Goal: Task Accomplishment & Management: Use online tool/utility

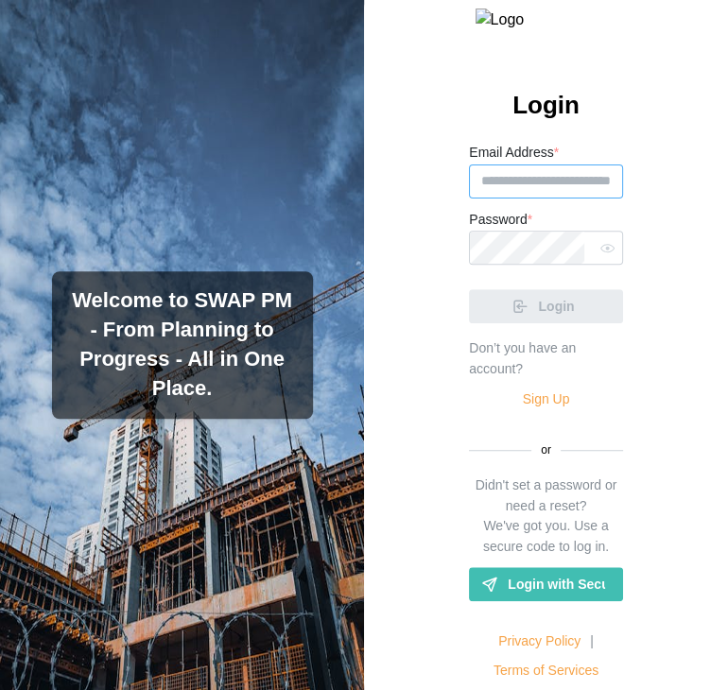
click at [502, 199] on input "Email Address *" at bounding box center [546, 182] width 154 height 34
paste input "**********"
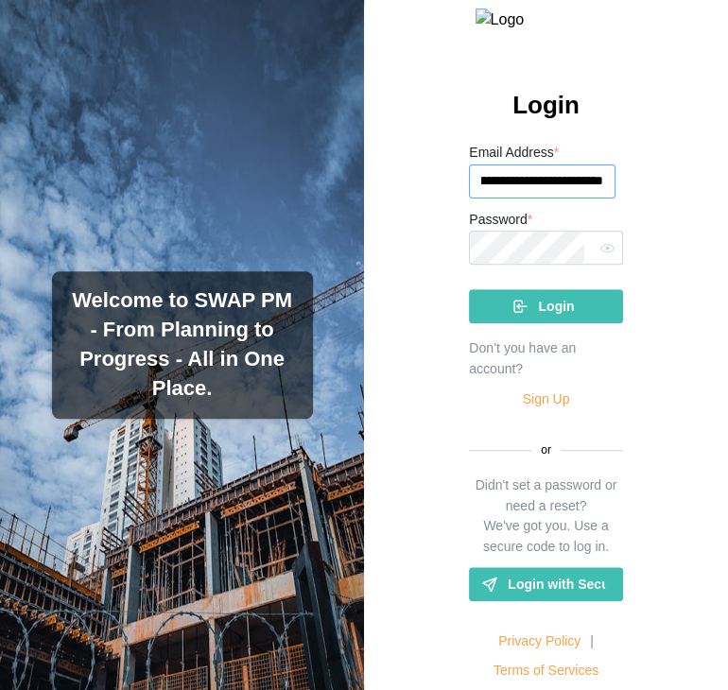
type input "**********"
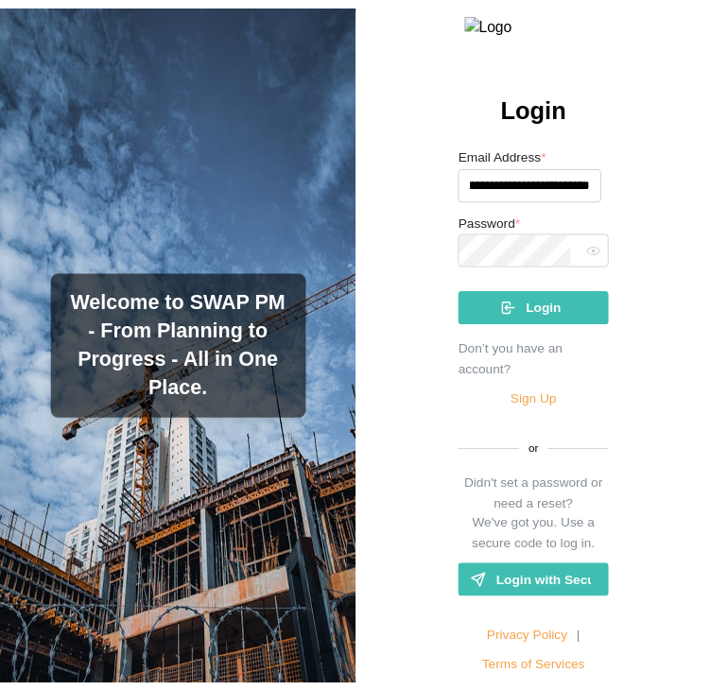
scroll to position [0, 0]
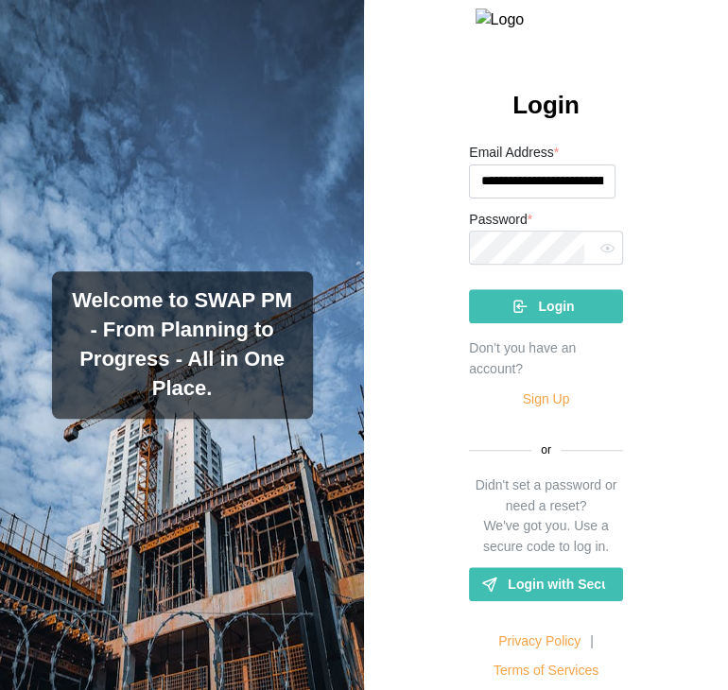
click at [549, 323] on span "Login" at bounding box center [556, 306] width 36 height 32
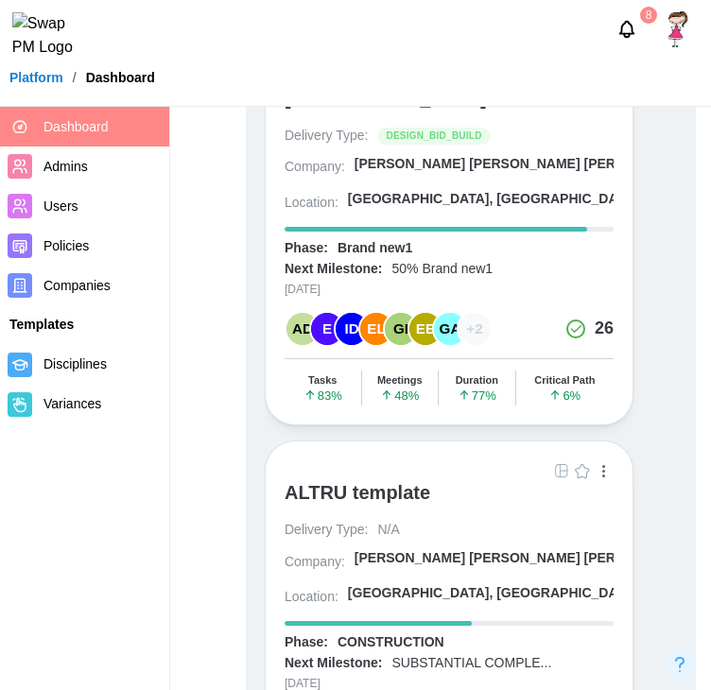
scroll to position [4, 0]
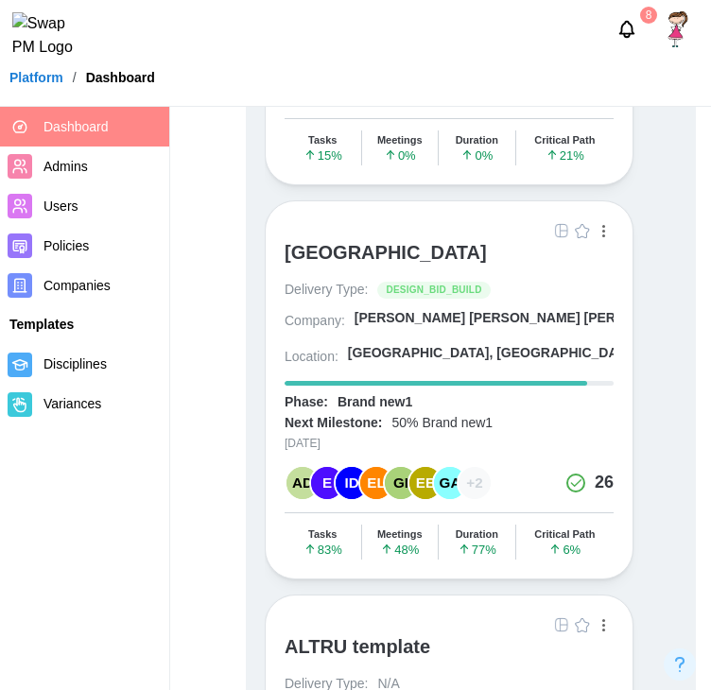
click at [383, 253] on div "ALTRU SPORTS COMPLEX" at bounding box center [386, 252] width 202 height 23
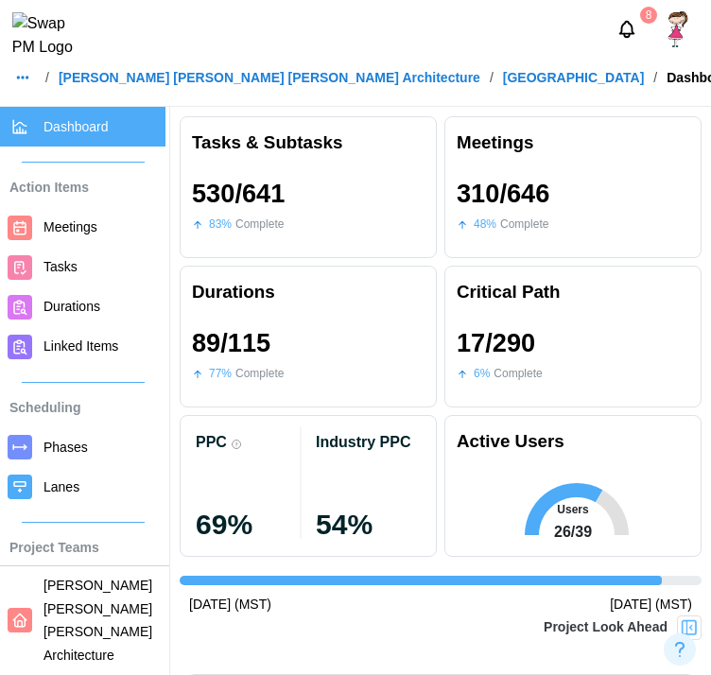
scroll to position [0, 13]
click at [84, 238] on span "Meetings" at bounding box center [101, 228] width 114 height 24
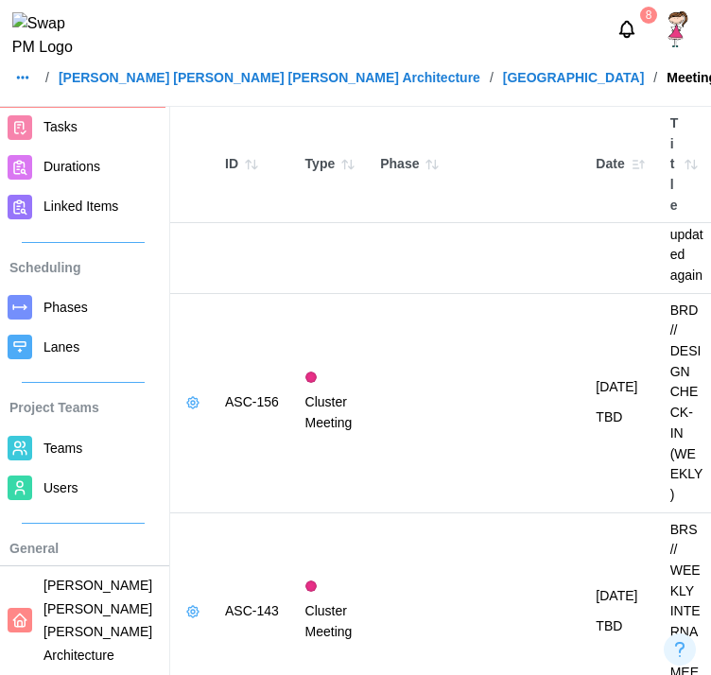
scroll to position [270, 0]
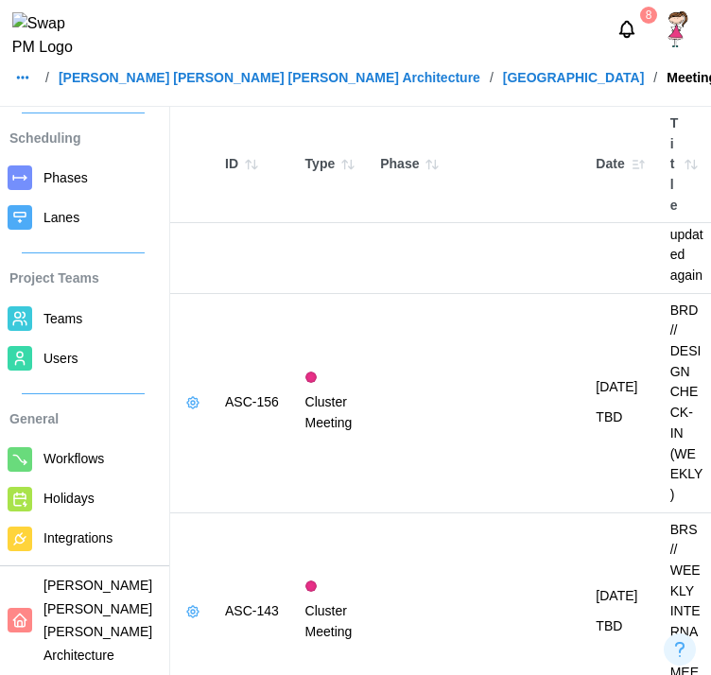
click at [57, 451] on span "Workflows" at bounding box center [74, 458] width 61 height 15
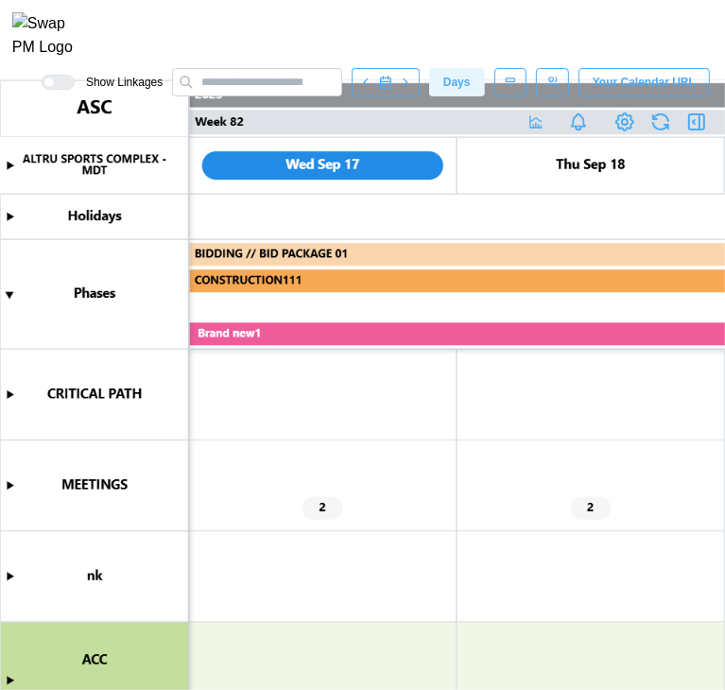
scroll to position [0, 109176]
click at [691, 133] on icon "button" at bounding box center [697, 122] width 23 height 23
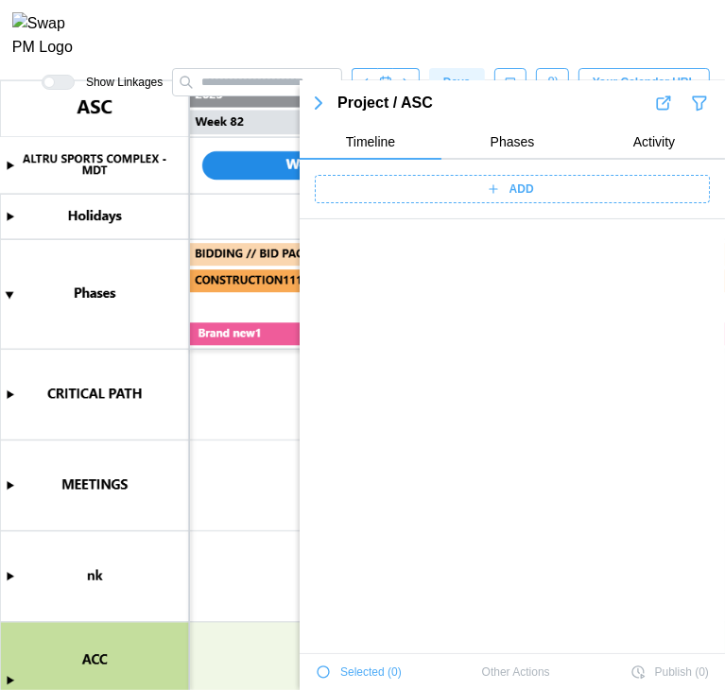
scroll to position [67856, 0]
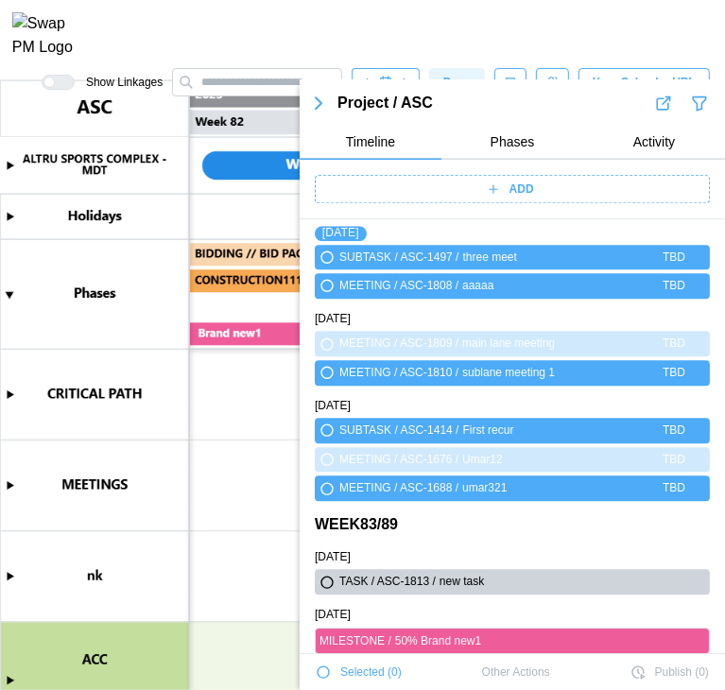
click at [550, 185] on div "ADD" at bounding box center [510, 189] width 372 height 26
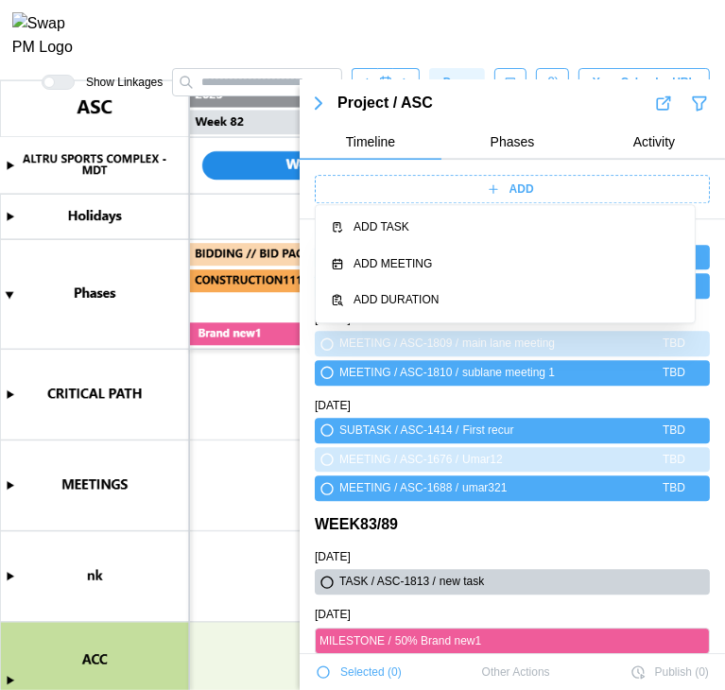
click at [550, 185] on div "ADD" at bounding box center [510, 189] width 372 height 26
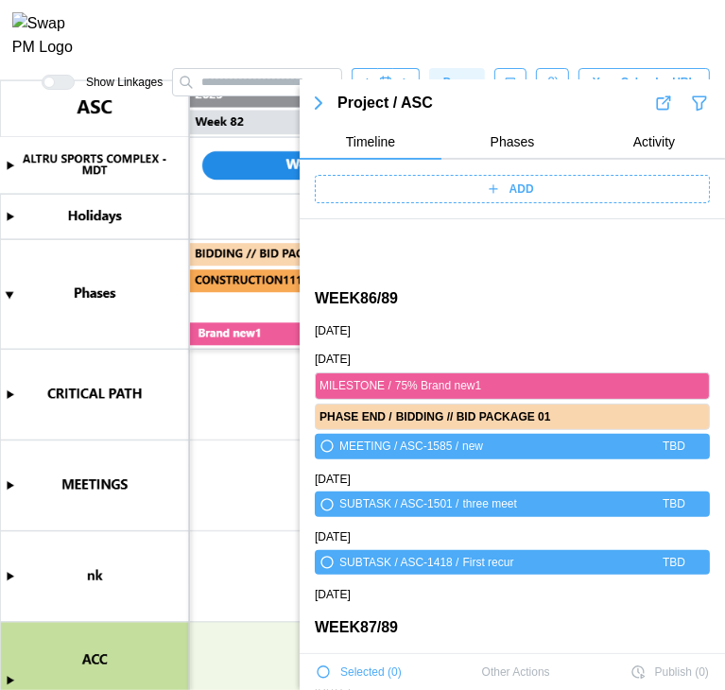
scroll to position [69251, 0]
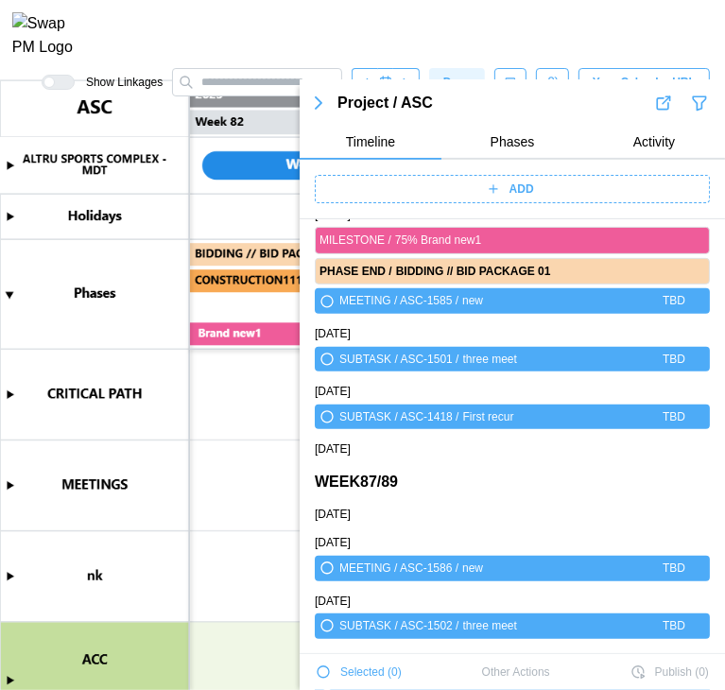
click at [553, 201] on div "ADD" at bounding box center [510, 189] width 372 height 26
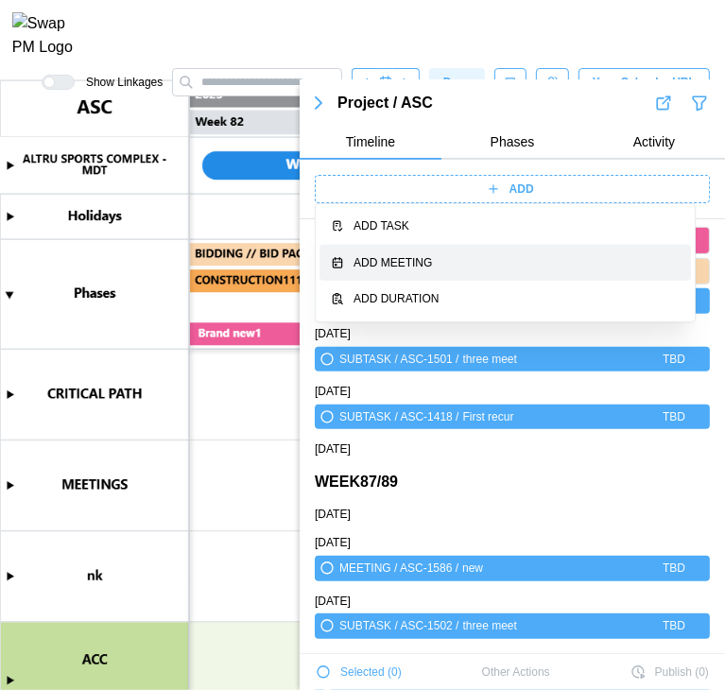
click at [530, 245] on button "Add Meeting" at bounding box center [506, 263] width 372 height 37
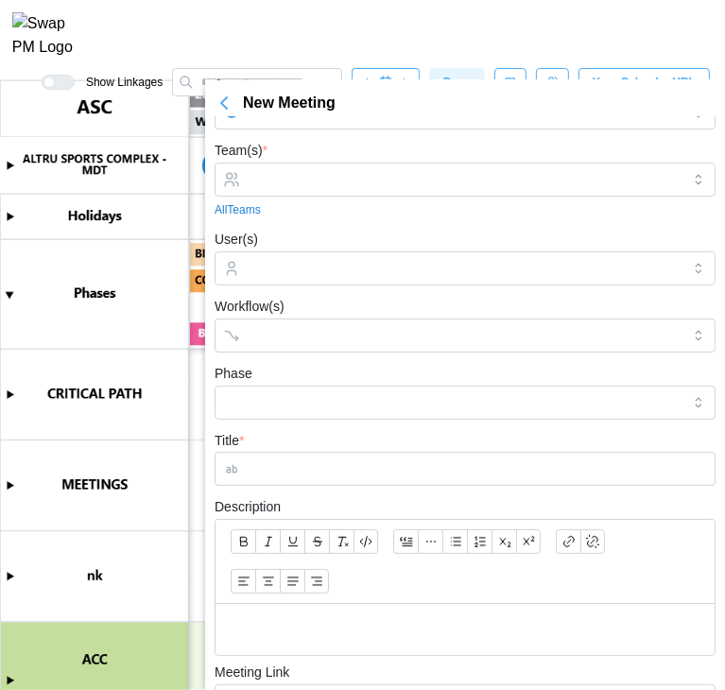
scroll to position [0, 0]
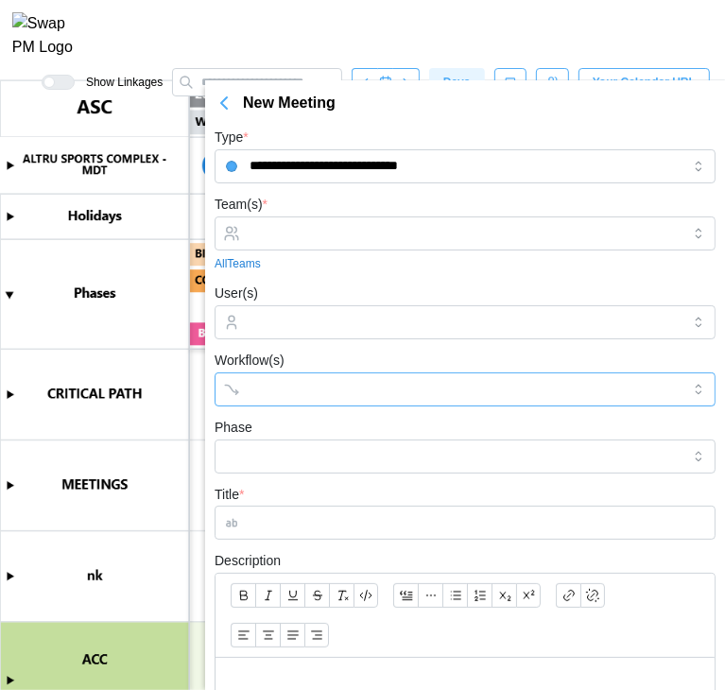
click at [328, 385] on div at bounding box center [446, 390] width 402 height 32
click at [328, 385] on input "Workflow(s)" at bounding box center [448, 389] width 397 height 15
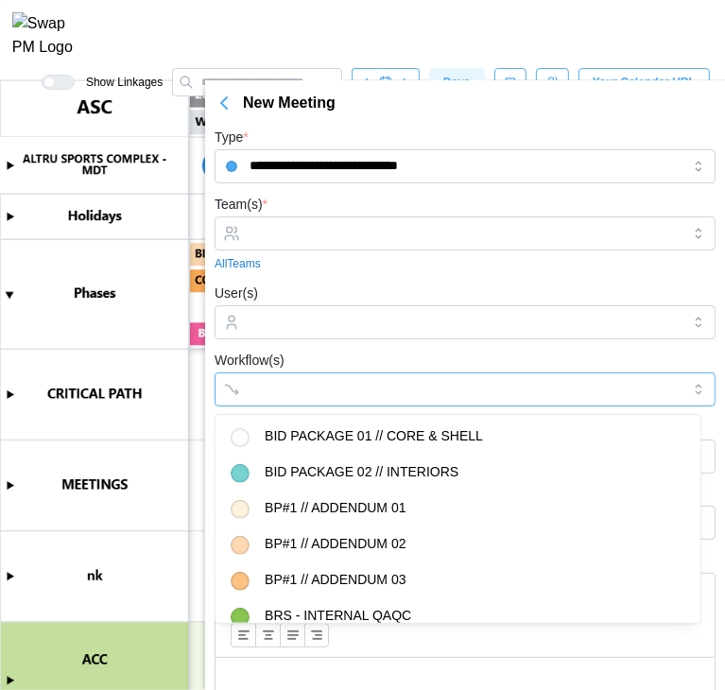
click at [328, 385] on input "Workflow(s)" at bounding box center [448, 389] width 397 height 15
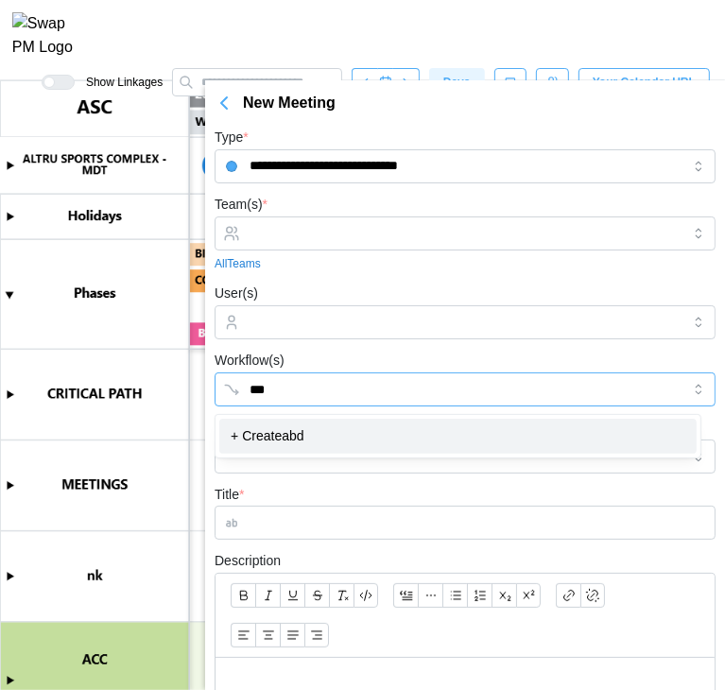
click at [337, 433] on div "+ Create abd" at bounding box center [458, 437] width 478 height 36
type input "***"
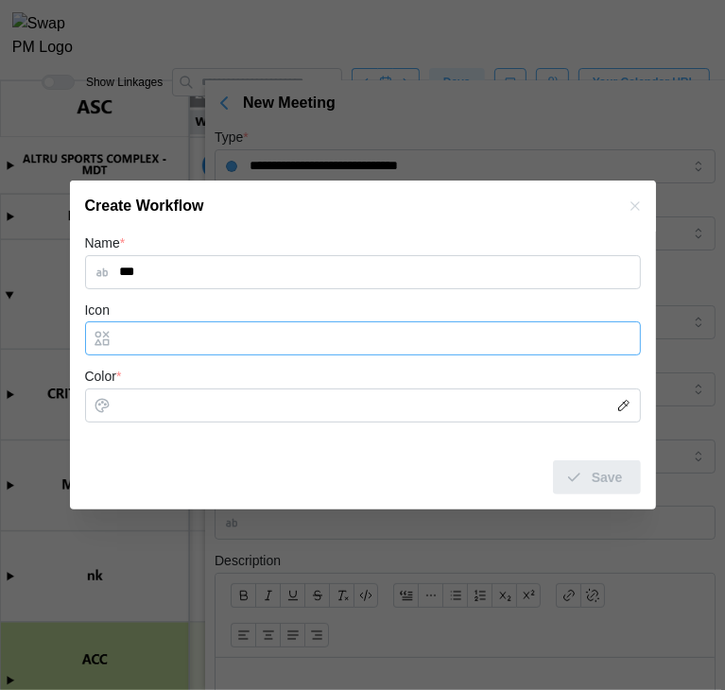
click at [284, 341] on input "Icon" at bounding box center [363, 339] width 556 height 34
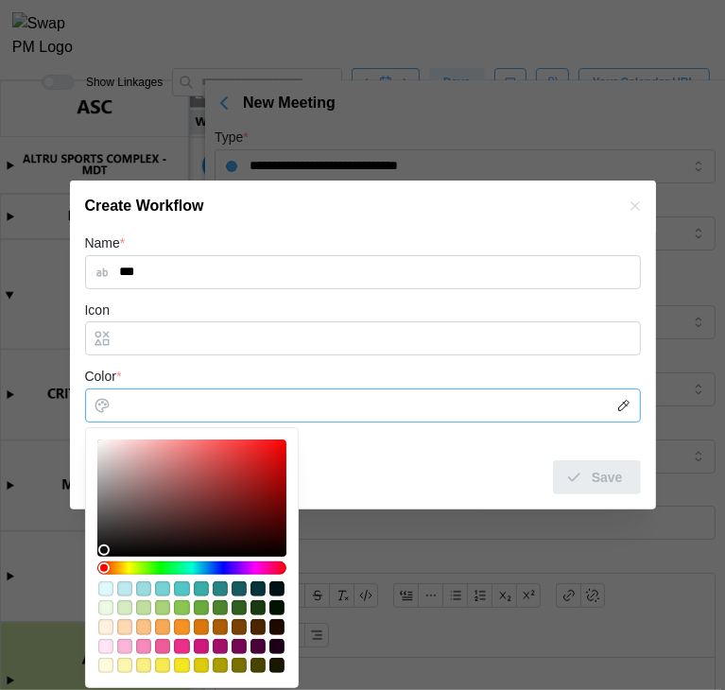
click at [253, 406] on input "Color *" at bounding box center [363, 406] width 556 height 34
click at [201, 644] on div "#d0177c" at bounding box center [201, 646] width 15 height 15
type input "*******"
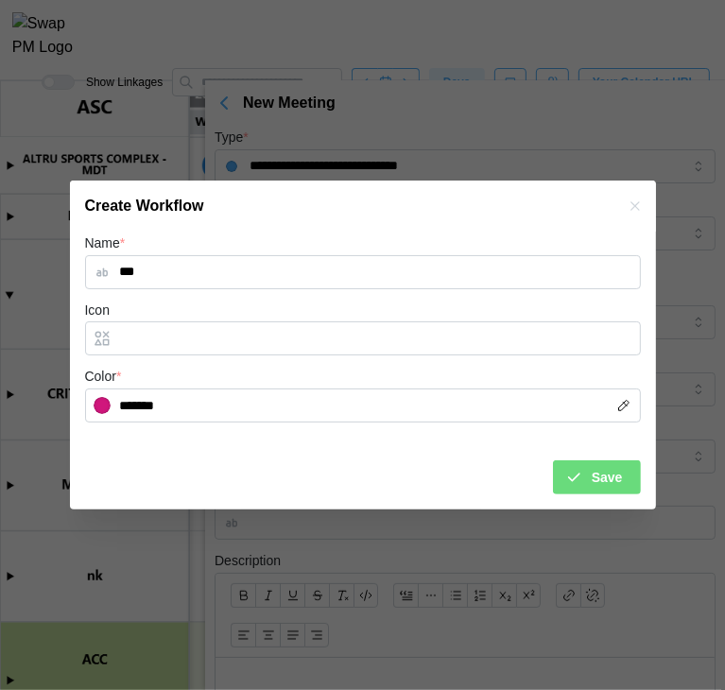
click at [384, 311] on div "Icon" at bounding box center [363, 328] width 556 height 58
click at [594, 477] on span "Save" at bounding box center [607, 478] width 31 height 32
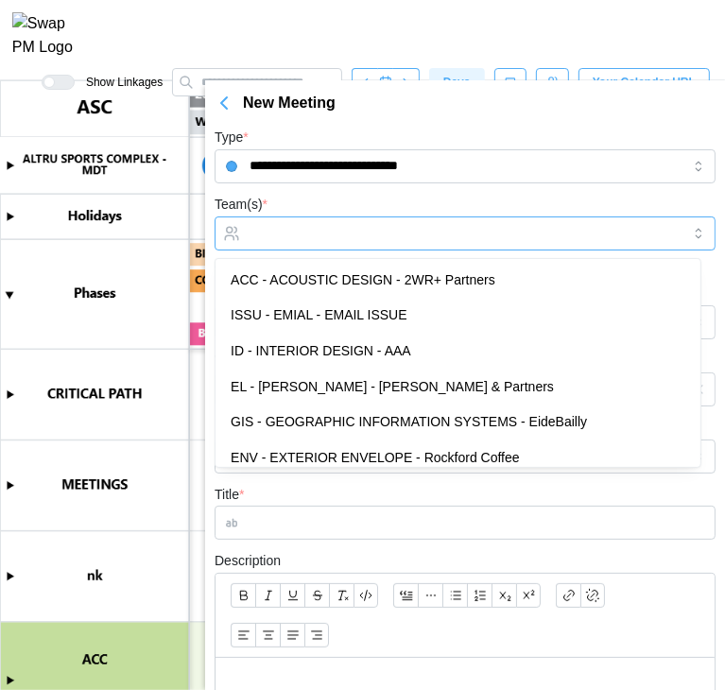
click at [337, 228] on input "Team(s) *" at bounding box center [465, 233] width 431 height 15
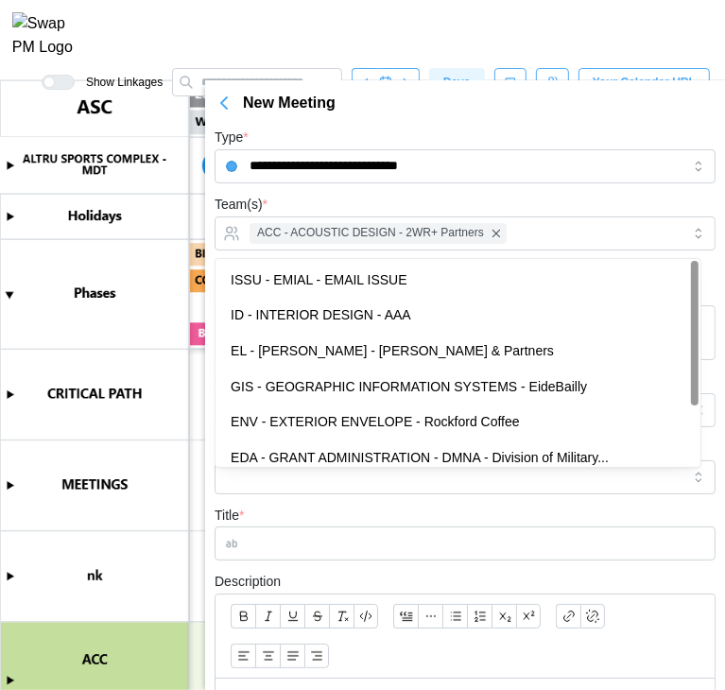
click at [365, 185] on form "**********" at bounding box center [465, 561] width 501 height 870
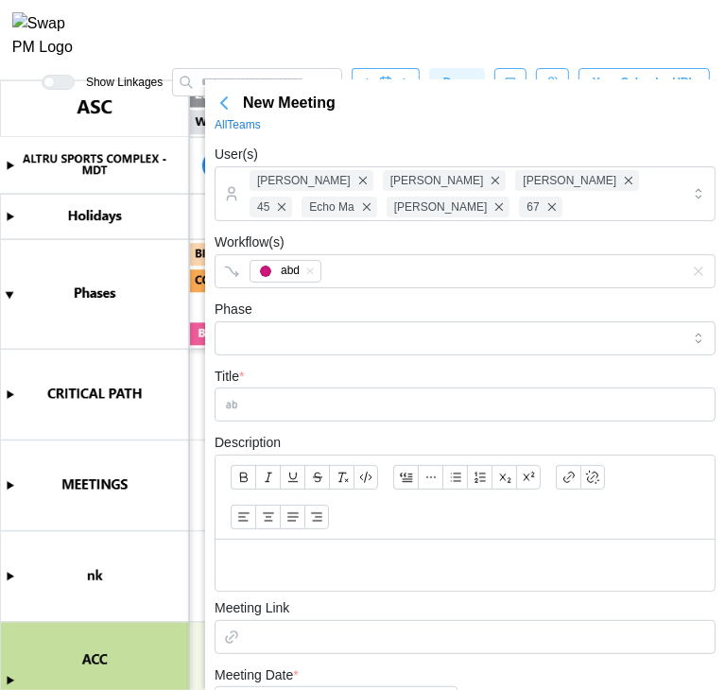
scroll to position [132, 0]
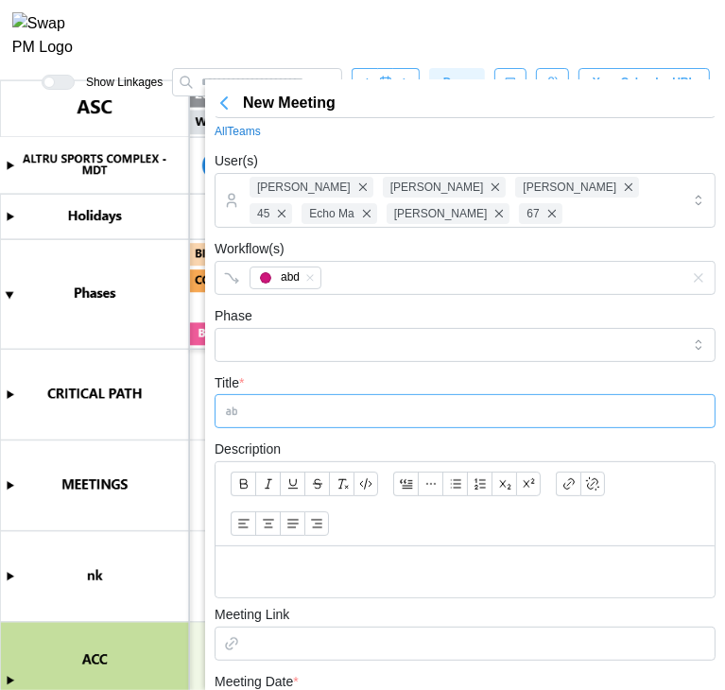
click at [312, 420] on input "Title *" at bounding box center [465, 411] width 501 height 34
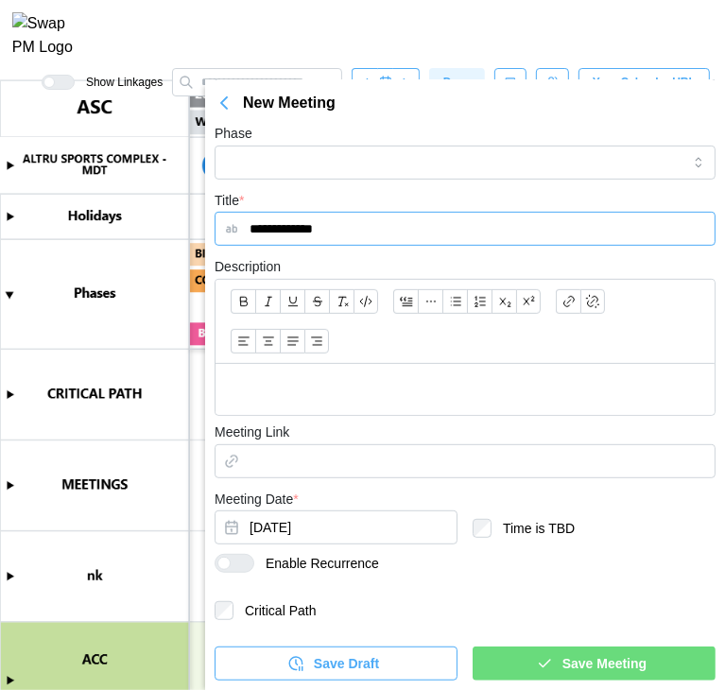
type input "**********"
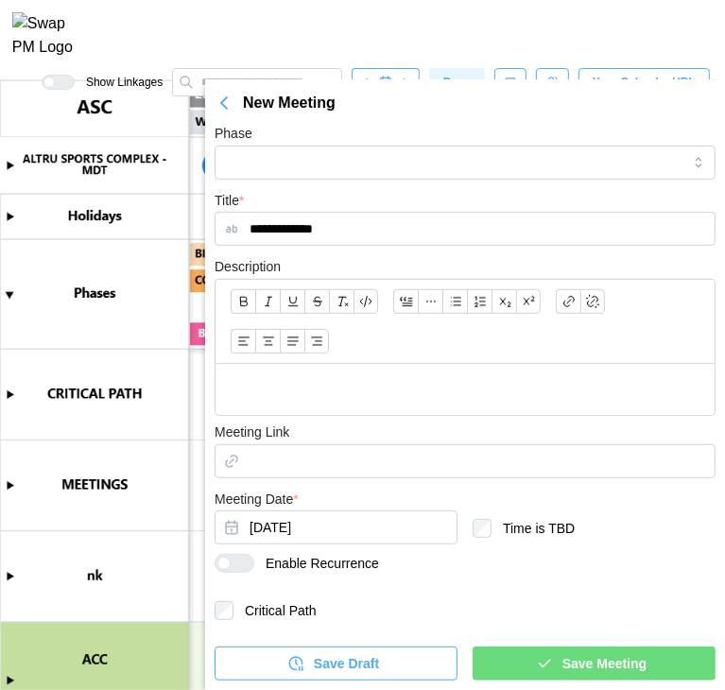
click at [568, 665] on span "Save Meeting" at bounding box center [605, 664] width 84 height 32
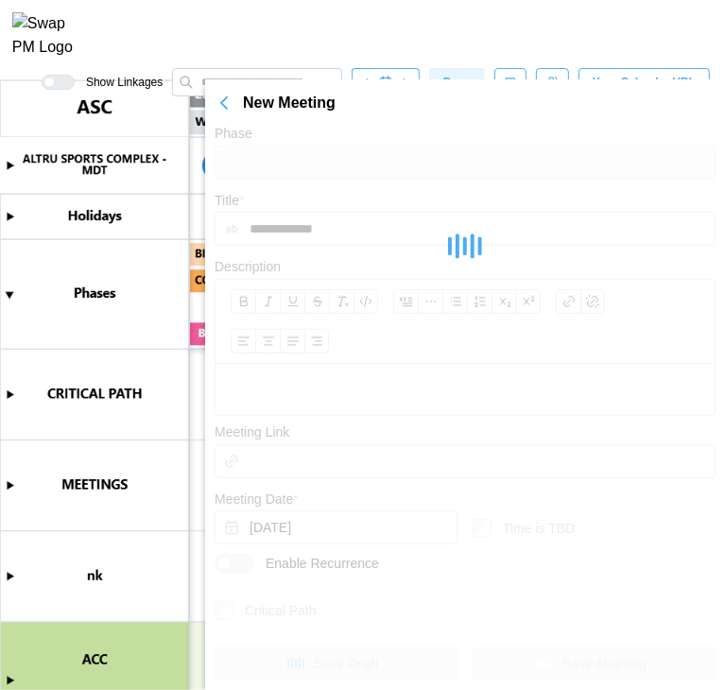
scroll to position [0, 0]
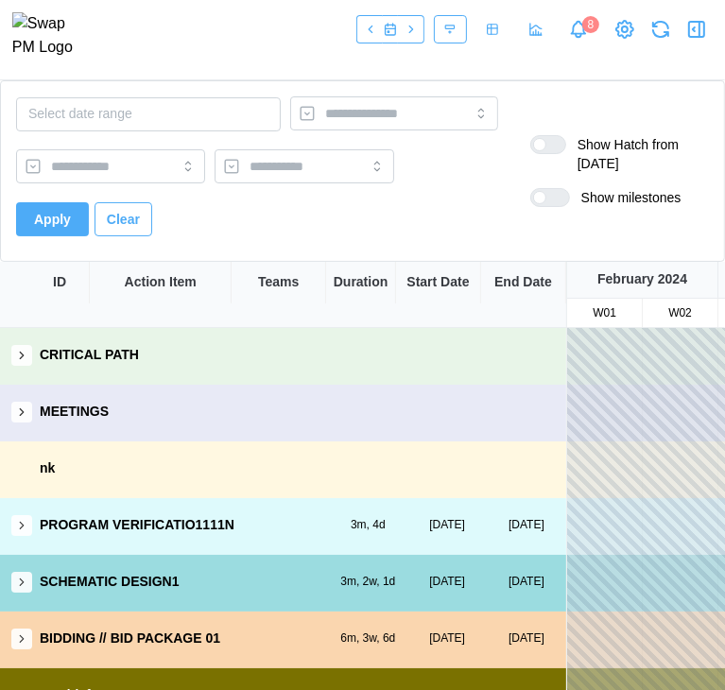
click at [691, 37] on icon "button" at bounding box center [697, 29] width 15 height 15
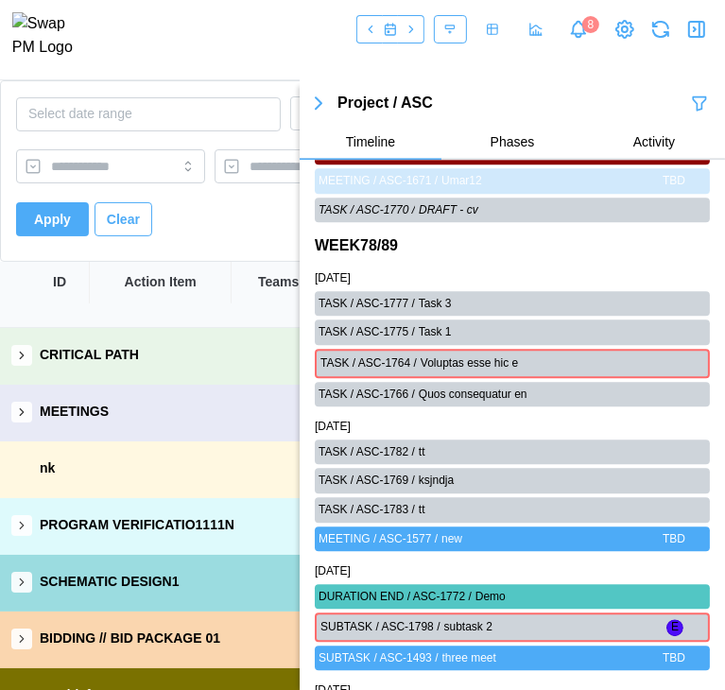
scroll to position [63429, 0]
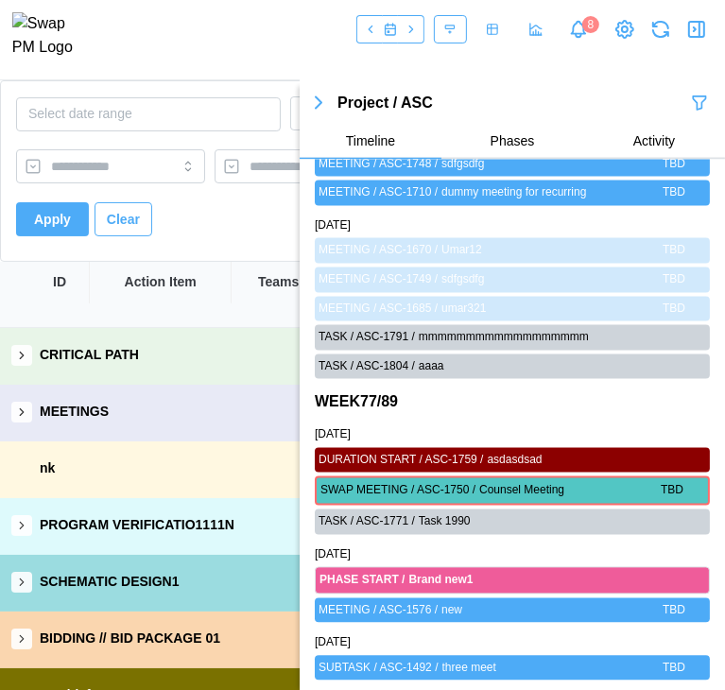
click at [512, 137] on span "Phases" at bounding box center [513, 141] width 44 height 13
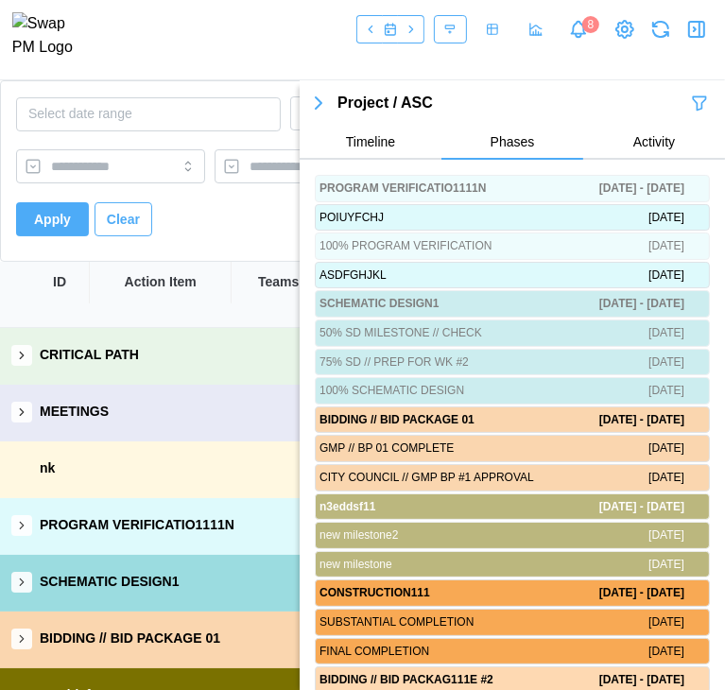
click at [390, 148] on span "Timeline" at bounding box center [370, 141] width 49 height 13
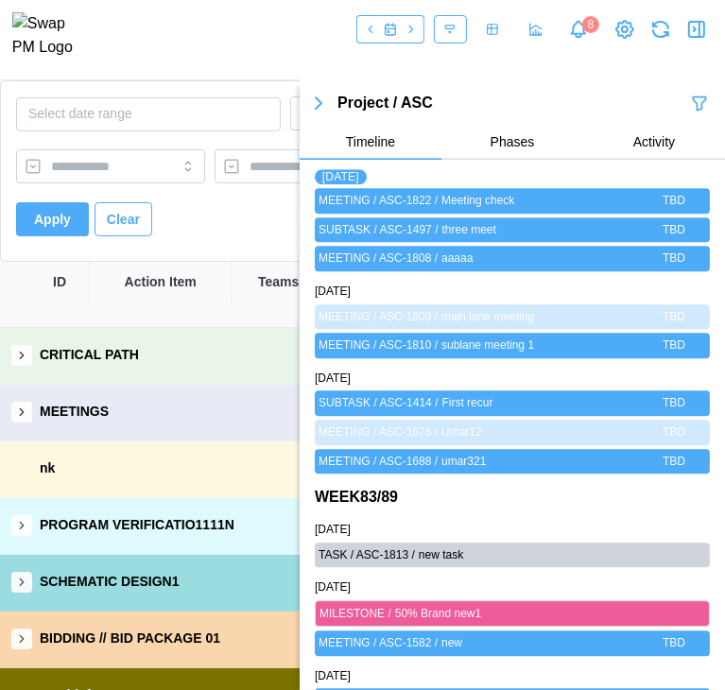
click at [654, 141] on span "Activity" at bounding box center [655, 141] width 42 height 13
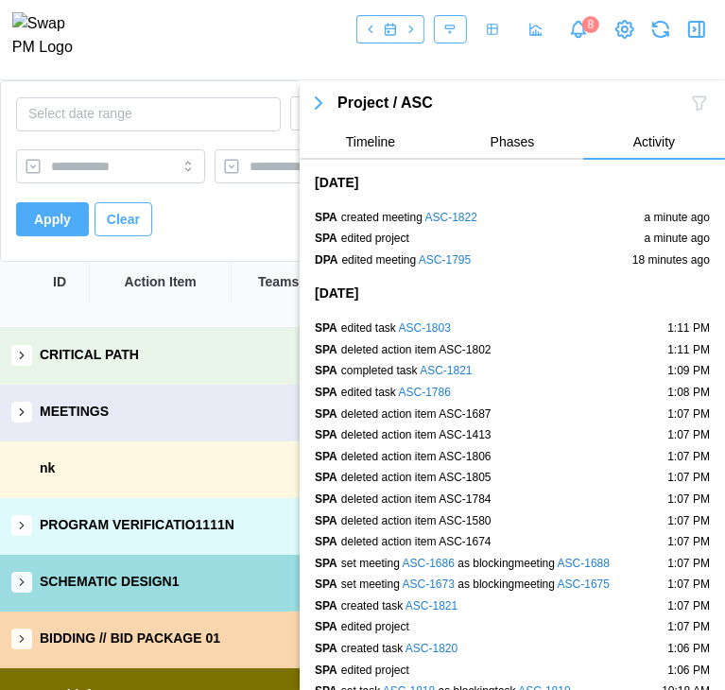
click at [397, 126] on button "Timeline" at bounding box center [371, 143] width 142 height 34
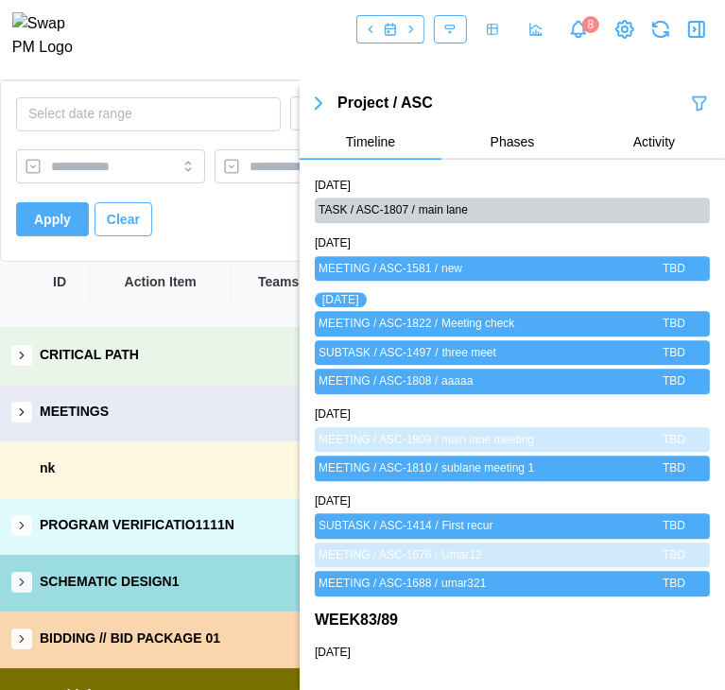
scroll to position [67566, 0]
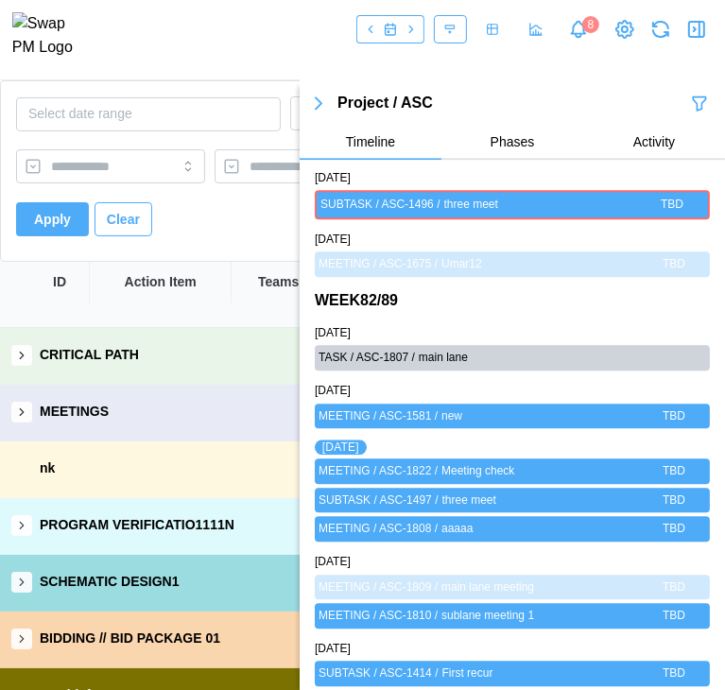
click at [326, 102] on icon "button" at bounding box center [318, 103] width 23 height 23
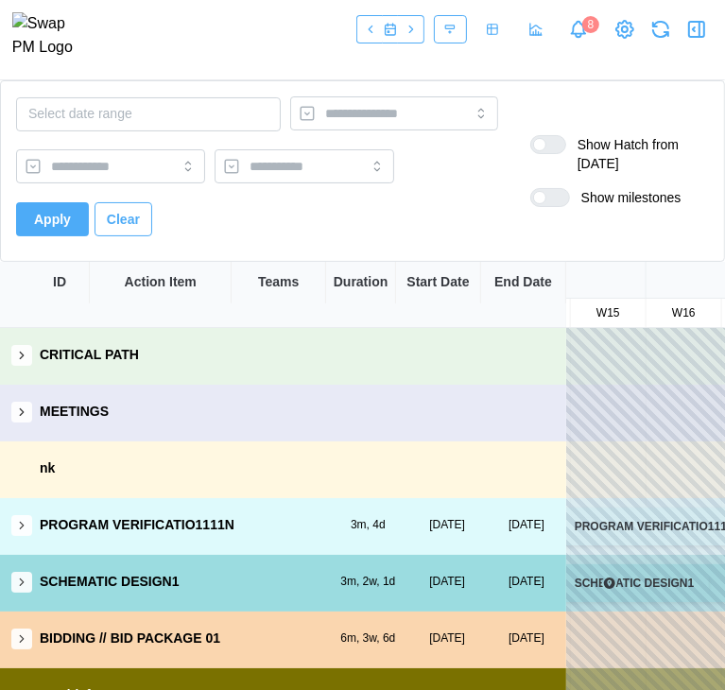
scroll to position [0, 0]
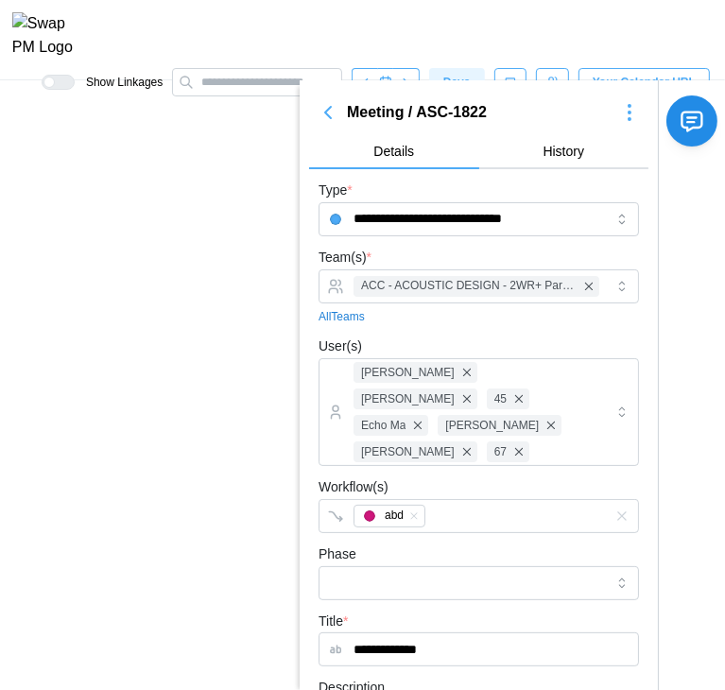
scroll to position [0, 109176]
click at [325, 114] on icon "button" at bounding box center [328, 112] width 23 height 23
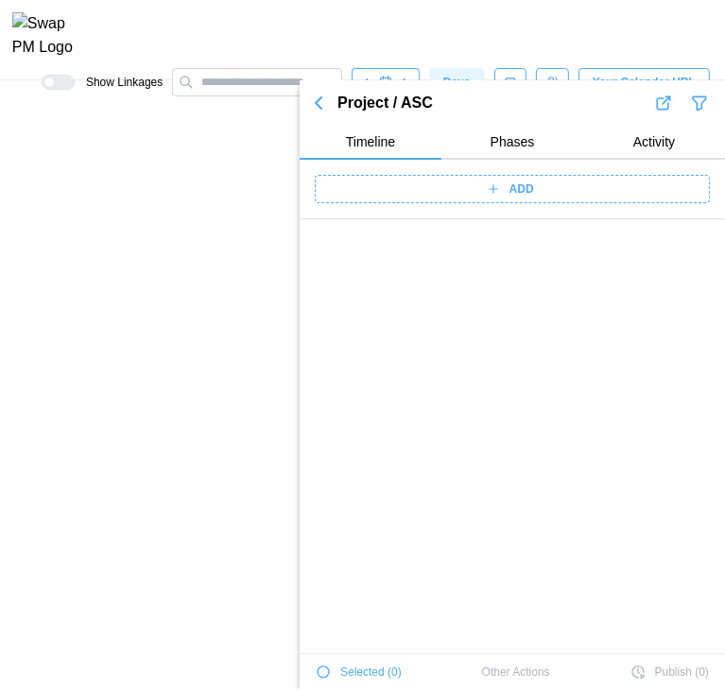
scroll to position [67850, 0]
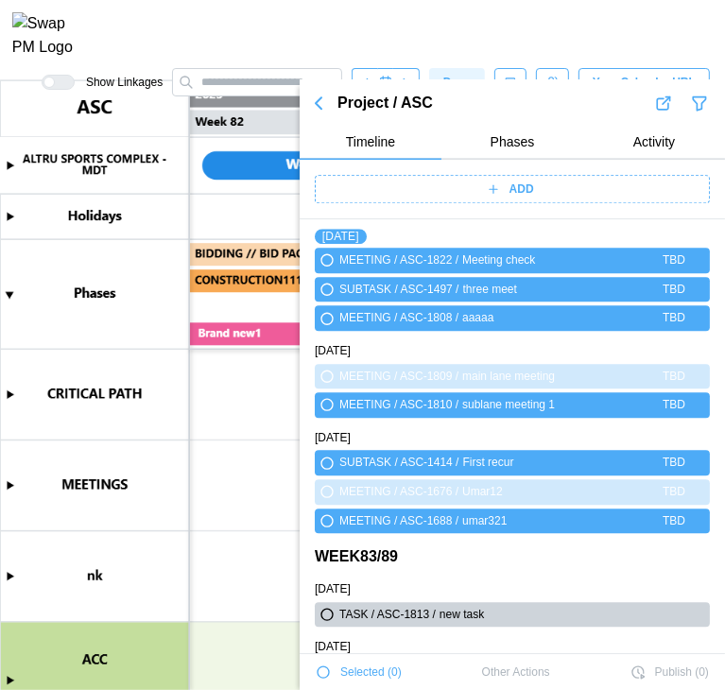
click at [325, 114] on button "button" at bounding box center [319, 103] width 38 height 26
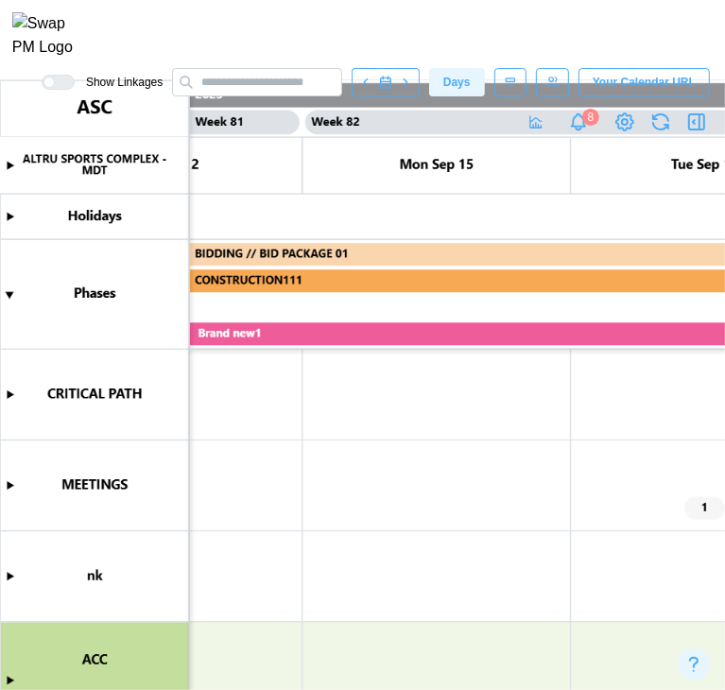
scroll to position [0, 109004]
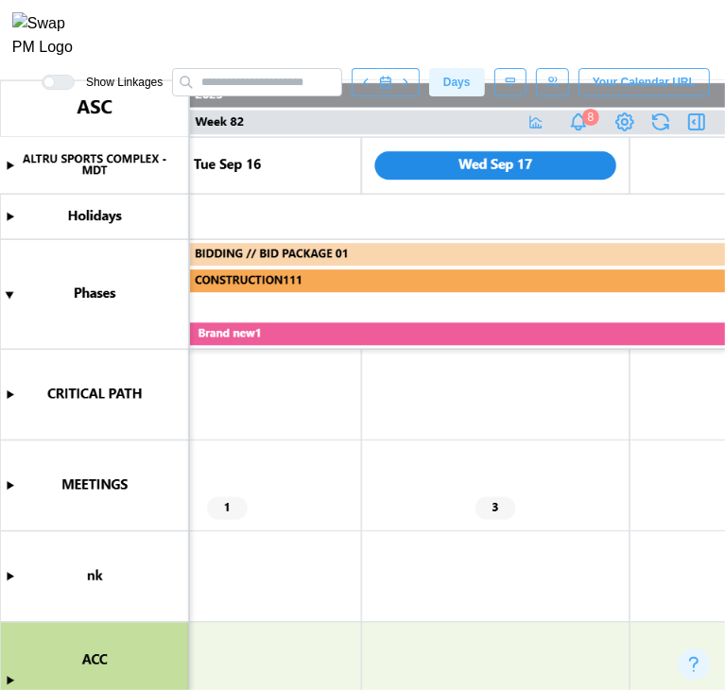
click at [8, 489] on canvas at bounding box center [362, 385] width 725 height 610
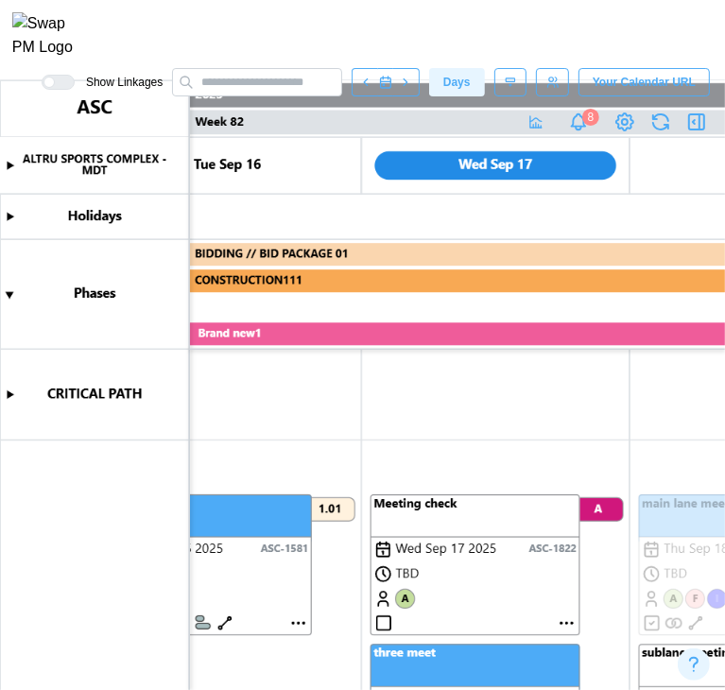
scroll to position [110, 0]
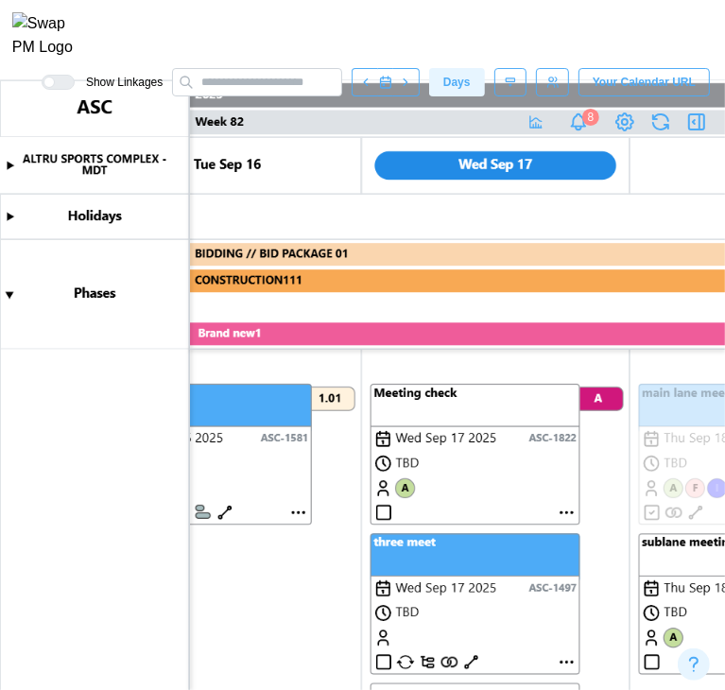
click at [488, 459] on canvas at bounding box center [362, 385] width 725 height 610
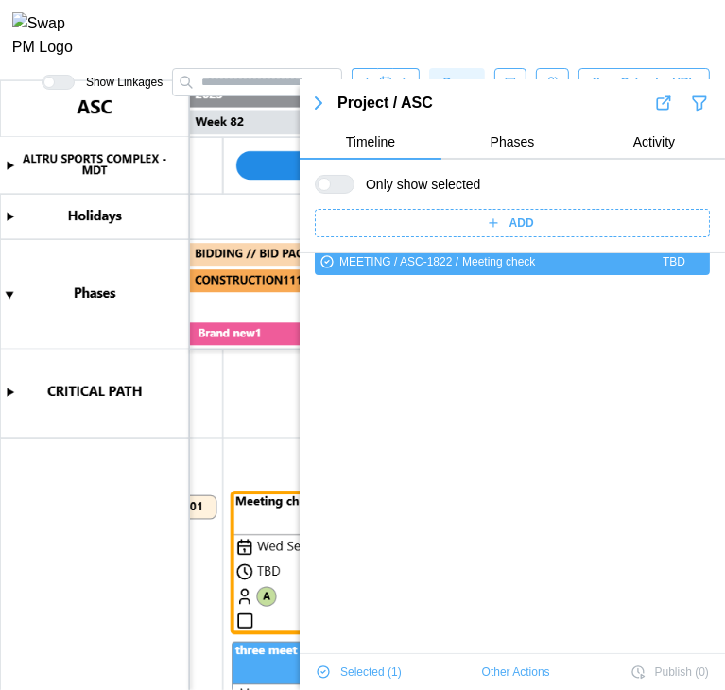
scroll to position [250, 0]
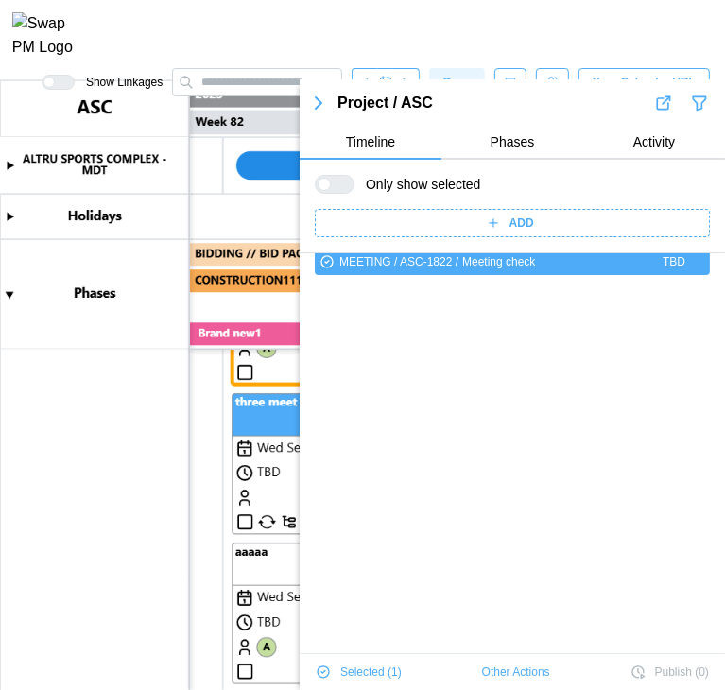
click at [264, 428] on canvas at bounding box center [362, 385] width 725 height 610
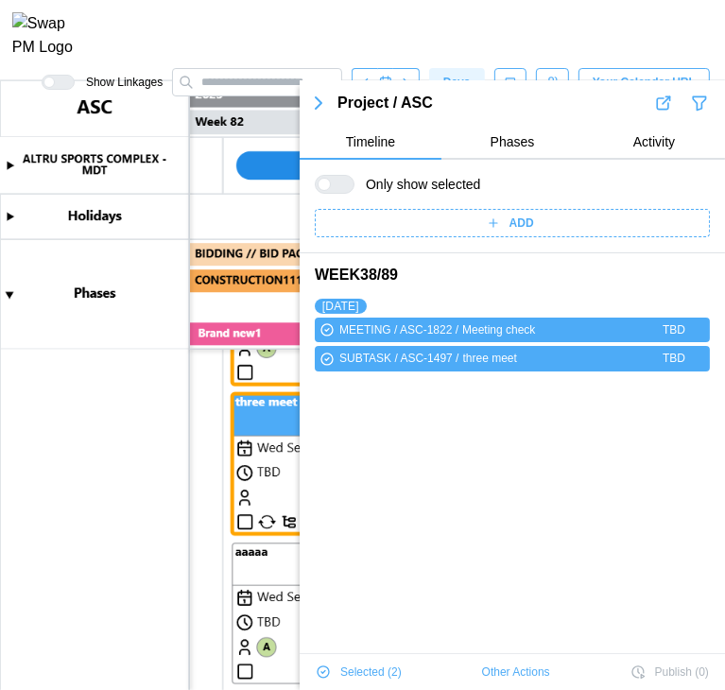
click at [265, 618] on canvas at bounding box center [362, 385] width 725 height 610
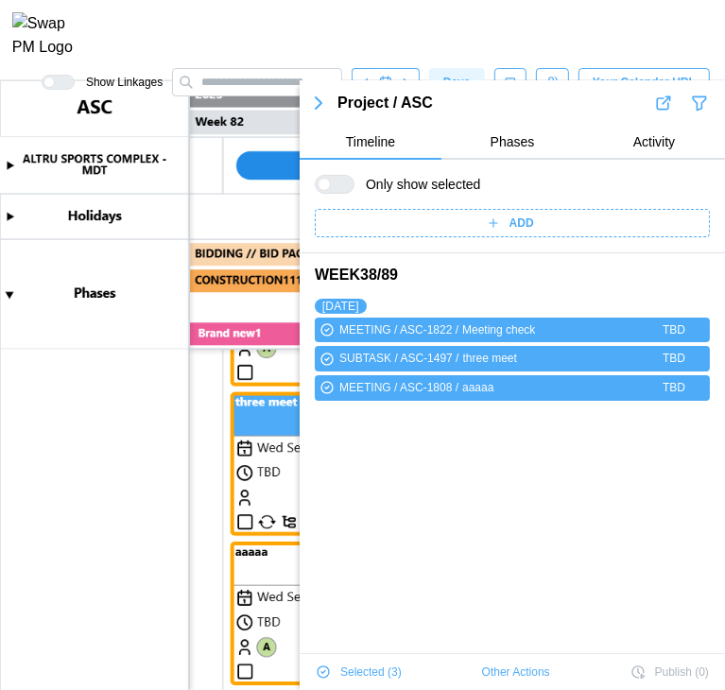
click at [324, 107] on icon "button" at bounding box center [318, 103] width 23 height 23
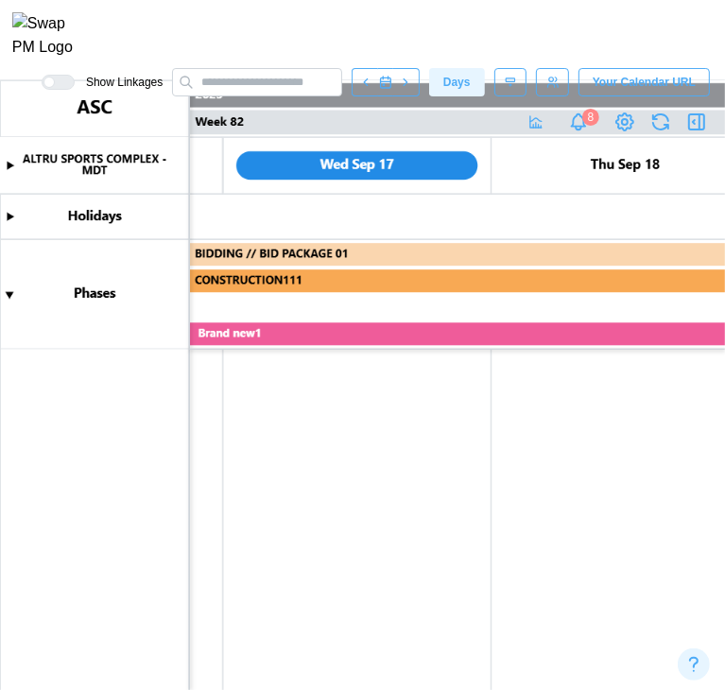
scroll to position [1503, 0]
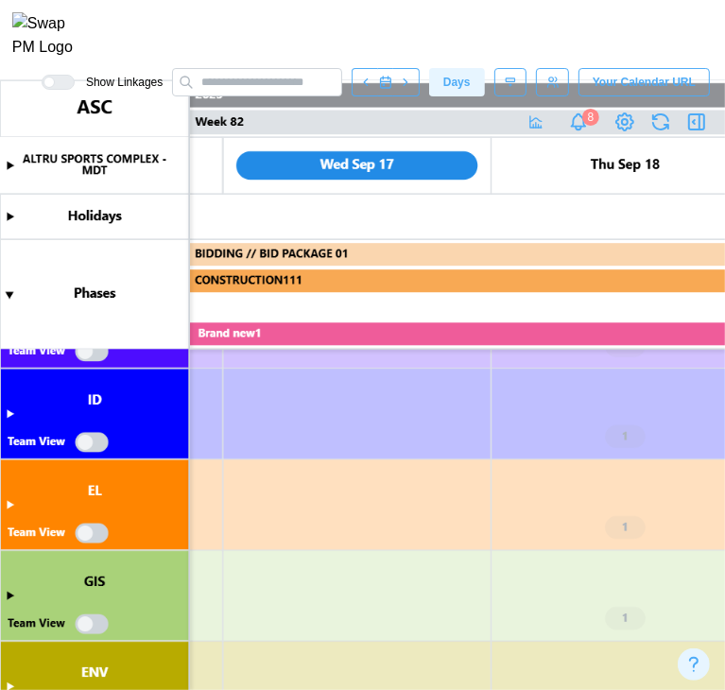
click at [9, 413] on canvas at bounding box center [362, 385] width 725 height 610
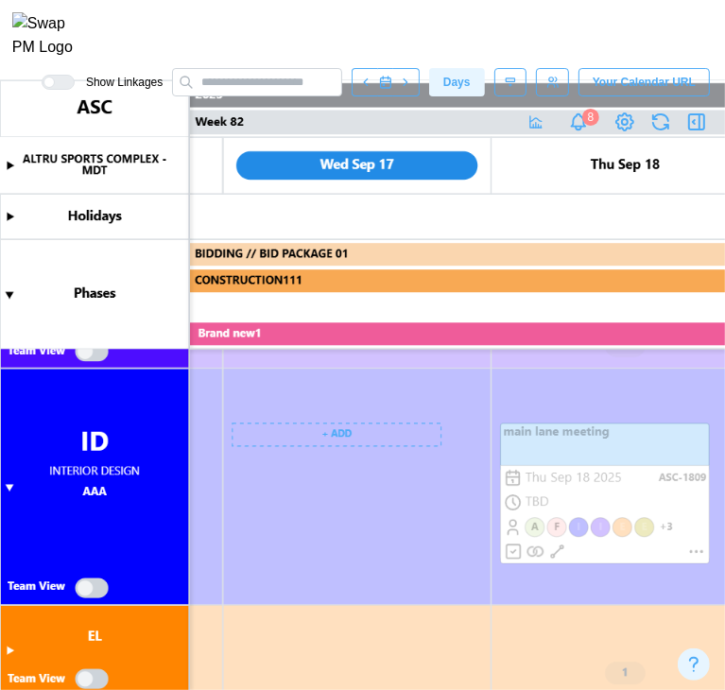
scroll to position [0, 109257]
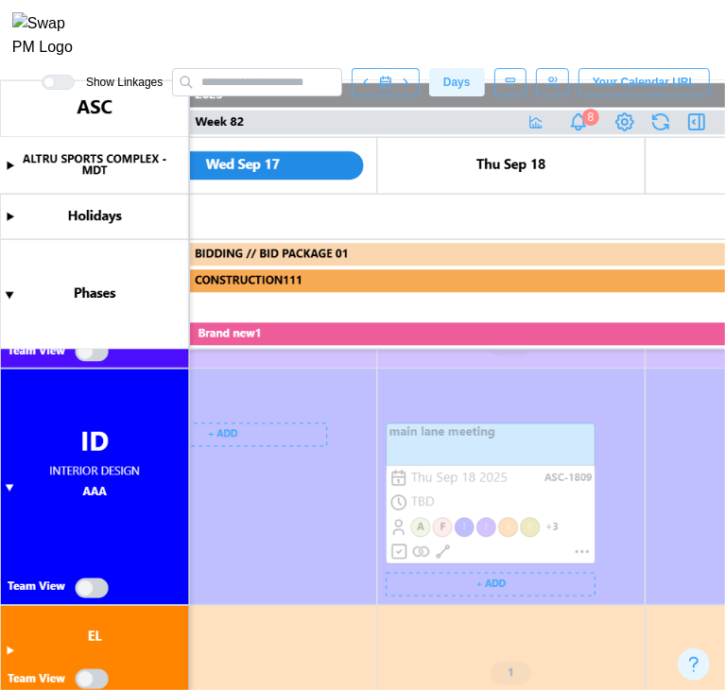
click at [526, 468] on canvas at bounding box center [362, 385] width 725 height 610
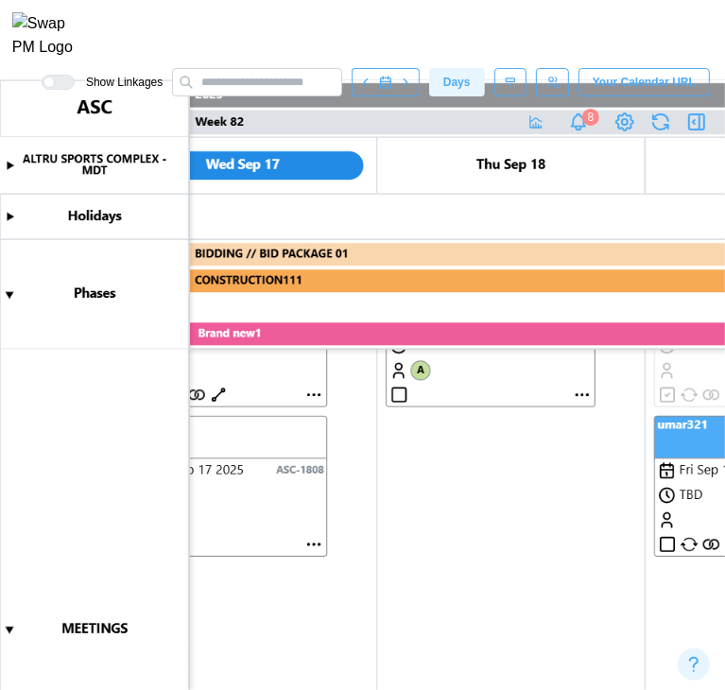
scroll to position [318, 0]
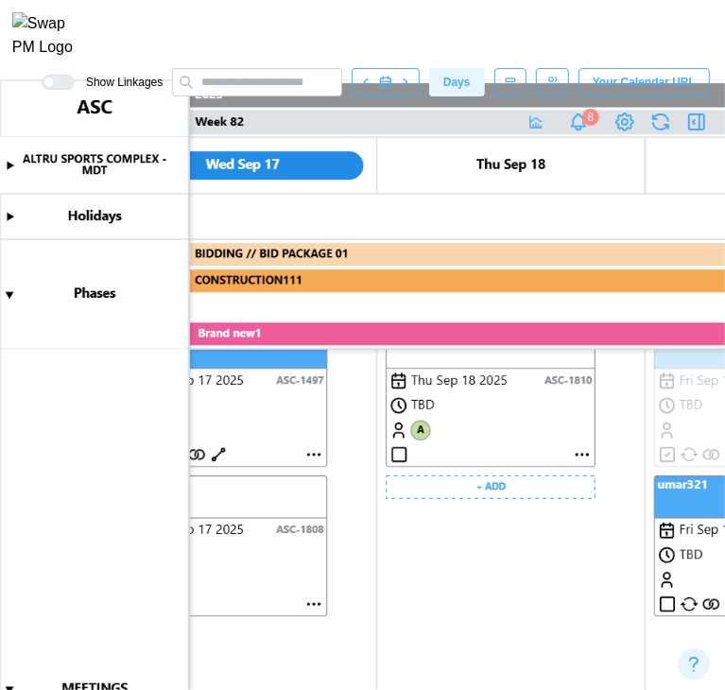
click at [484, 423] on canvas at bounding box center [362, 385] width 725 height 610
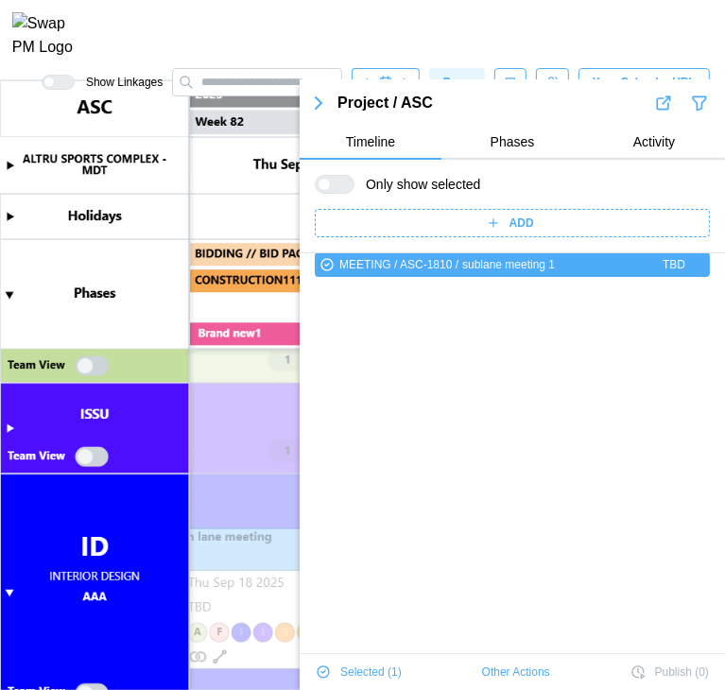
scroll to position [1495, 0]
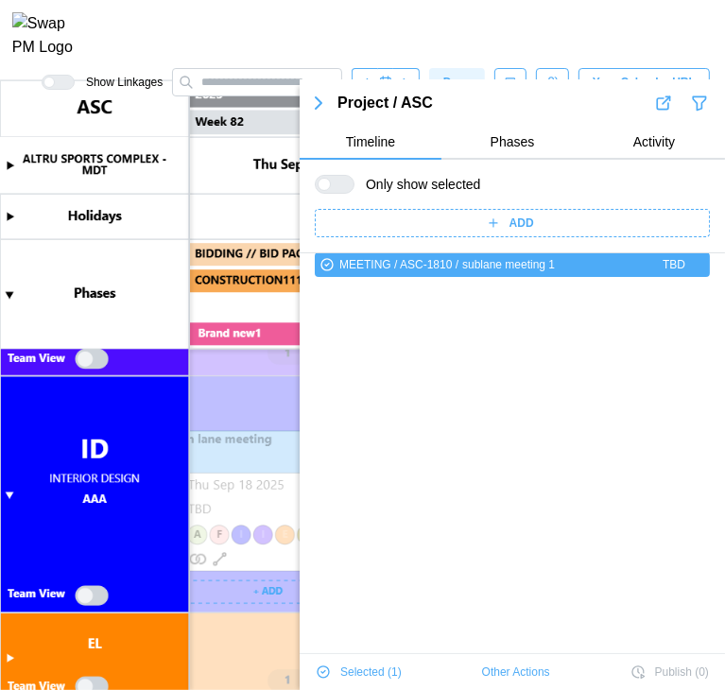
click at [246, 500] on canvas at bounding box center [362, 385] width 725 height 610
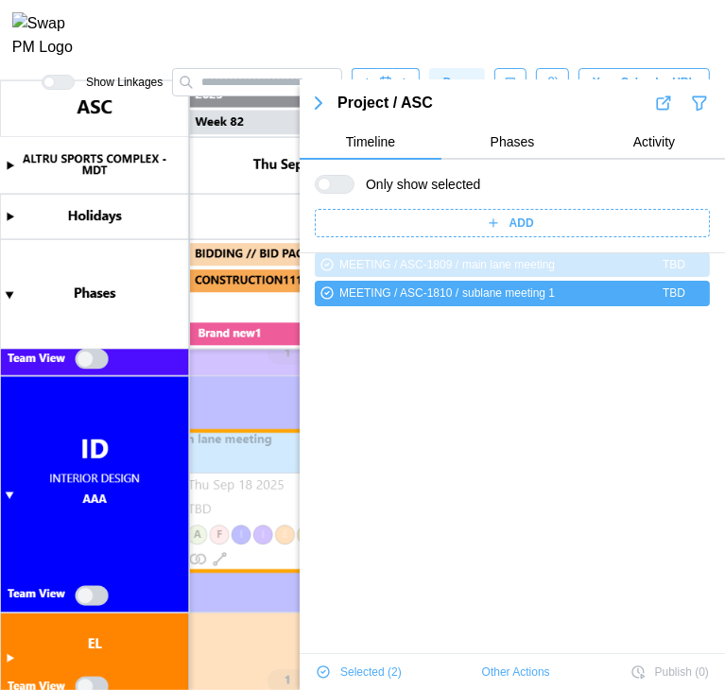
click at [482, 663] on span "Other Actions" at bounding box center [516, 672] width 68 height 26
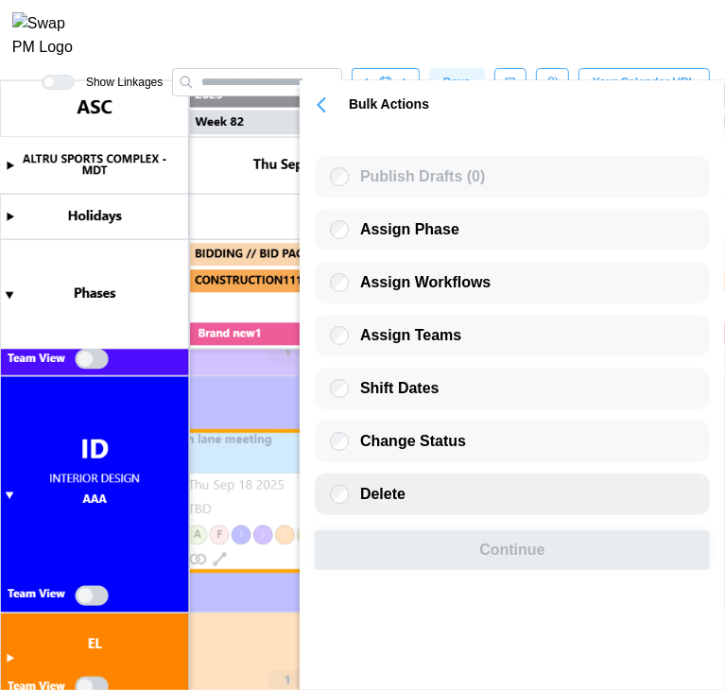
click at [422, 495] on div "Delete" at bounding box center [512, 495] width 395 height 42
click at [353, 504] on label "Delete" at bounding box center [377, 494] width 57 height 19
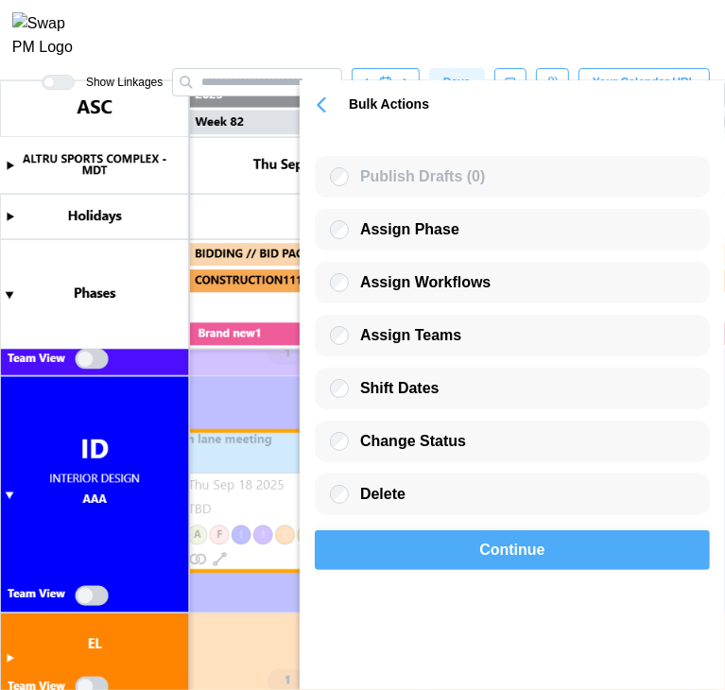
click at [430, 550] on div "Continue" at bounding box center [513, 551] width 352 height 38
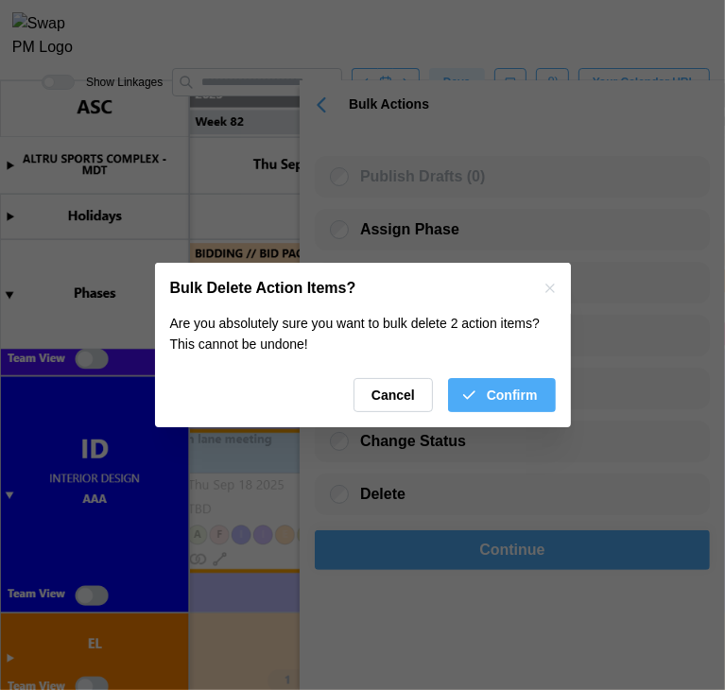
click at [506, 408] on span "Confirm" at bounding box center [512, 395] width 51 height 32
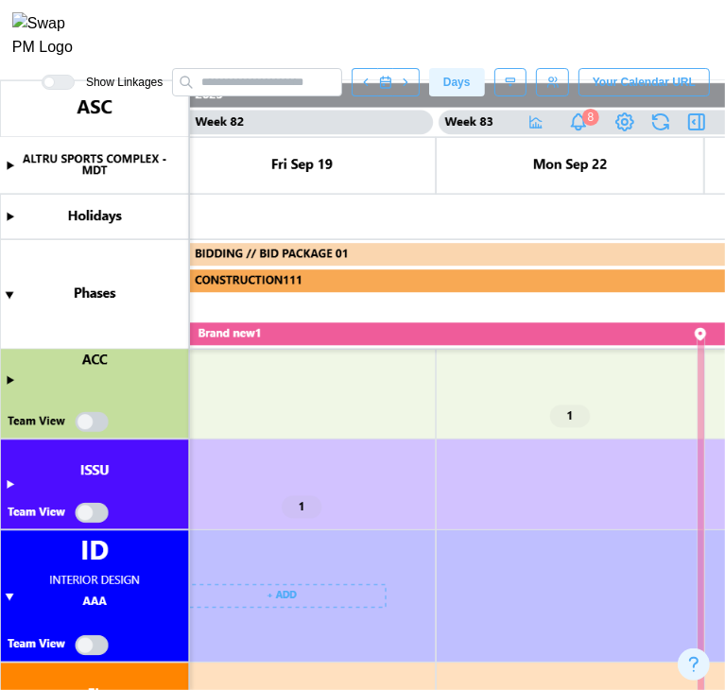
scroll to position [0, 109633]
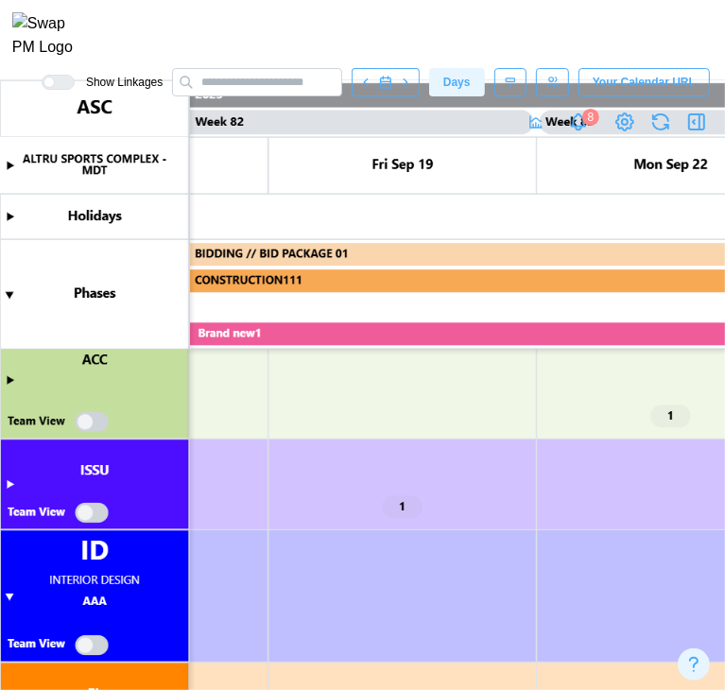
click at [9, 484] on canvas at bounding box center [362, 385] width 725 height 610
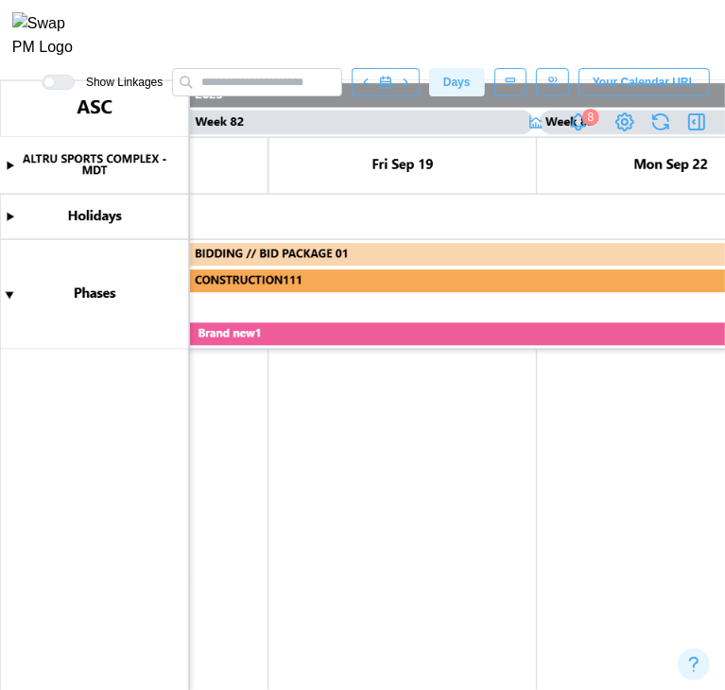
scroll to position [260, 0]
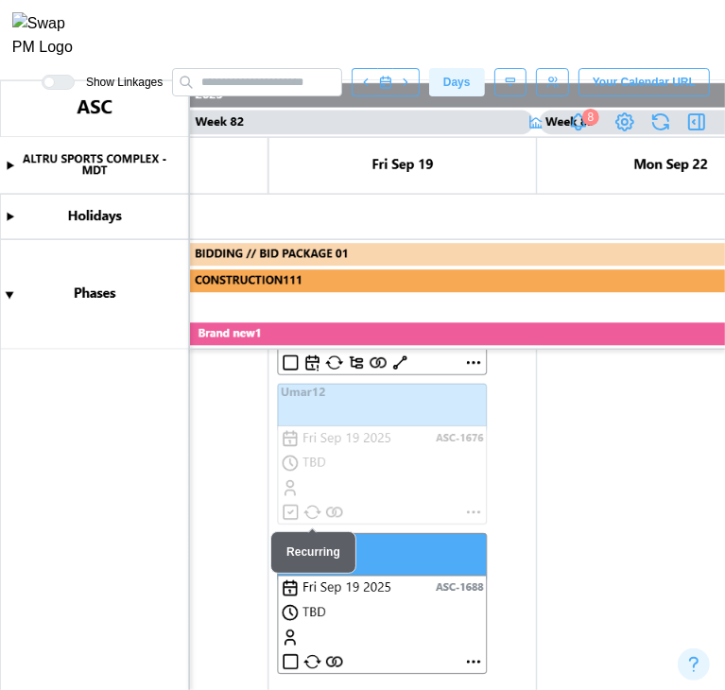
click at [352, 561] on div "Recurring" at bounding box center [314, 553] width 86 height 43
click at [418, 568] on canvas at bounding box center [362, 385] width 725 height 610
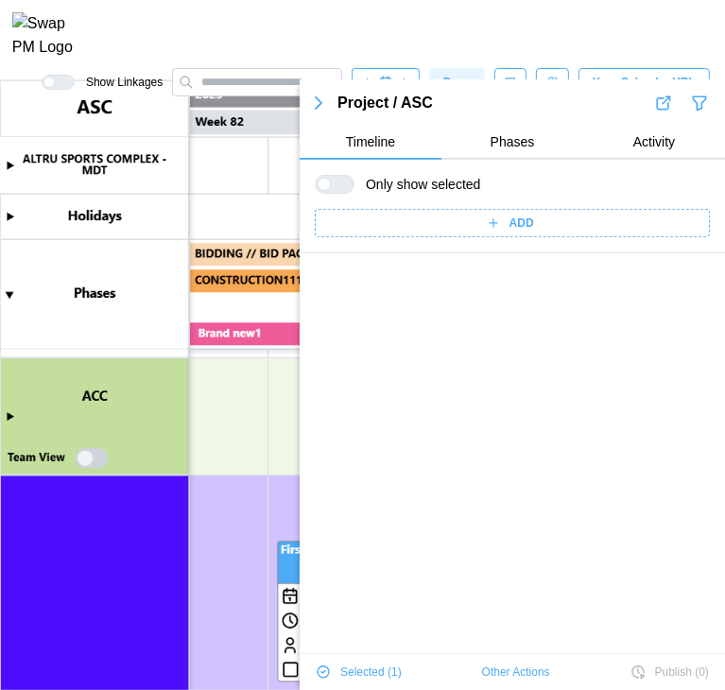
scroll to position [1495, 0]
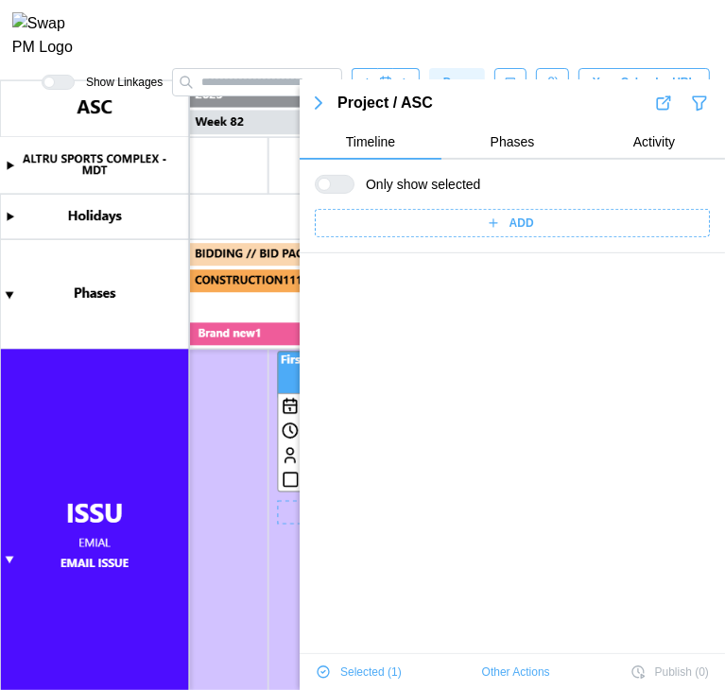
click at [282, 389] on canvas at bounding box center [362, 385] width 725 height 610
click at [482, 674] on span "Other Actions" at bounding box center [516, 672] width 68 height 26
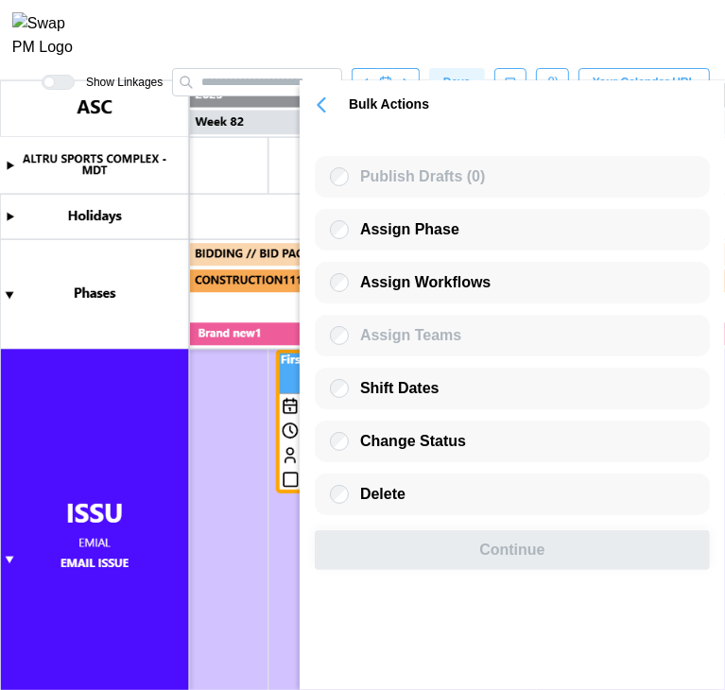
scroll to position [0, 0]
click at [465, 515] on div "Delete" at bounding box center [512, 495] width 395 height 42
click at [410, 506] on div "Delete" at bounding box center [512, 495] width 395 height 42
click at [329, 96] on icon "button" at bounding box center [321, 105] width 26 height 26
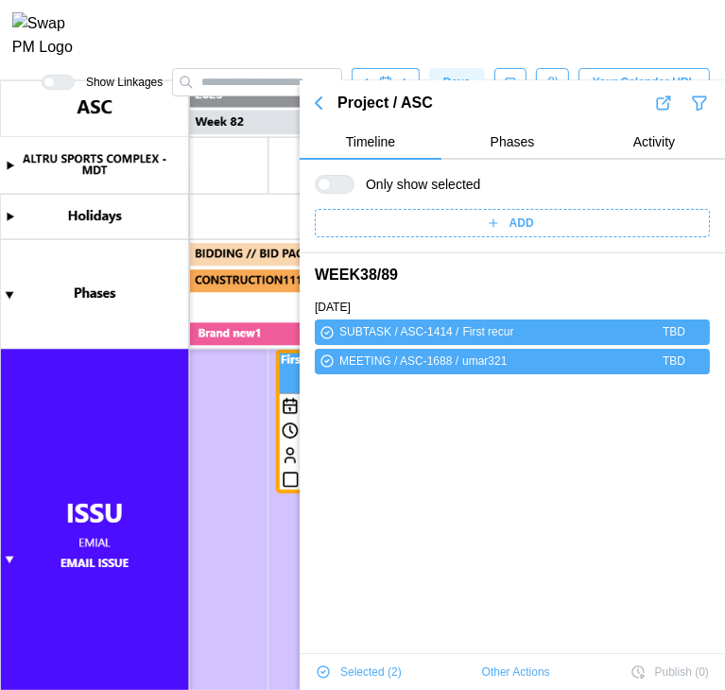
click at [318, 92] on button "button" at bounding box center [319, 103] width 38 height 26
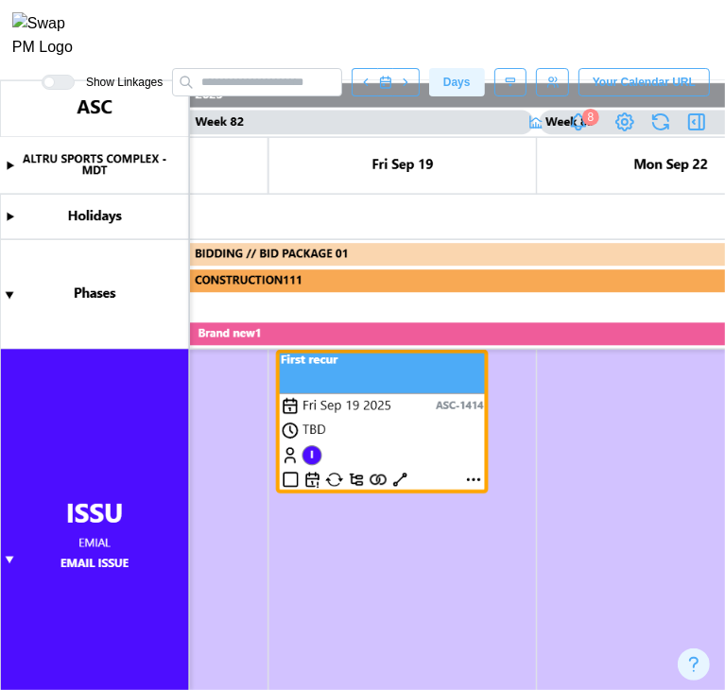
scroll to position [67814, 0]
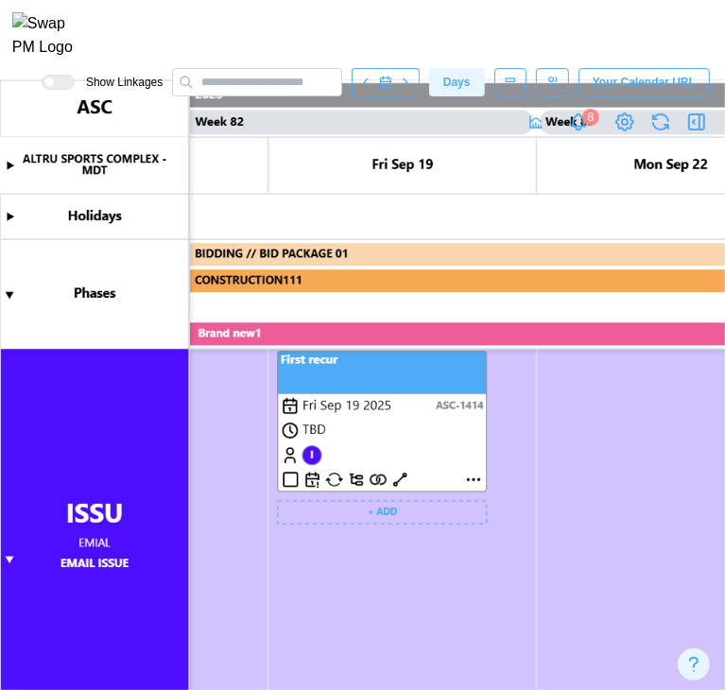
click at [530, 507] on canvas at bounding box center [362, 385] width 725 height 610
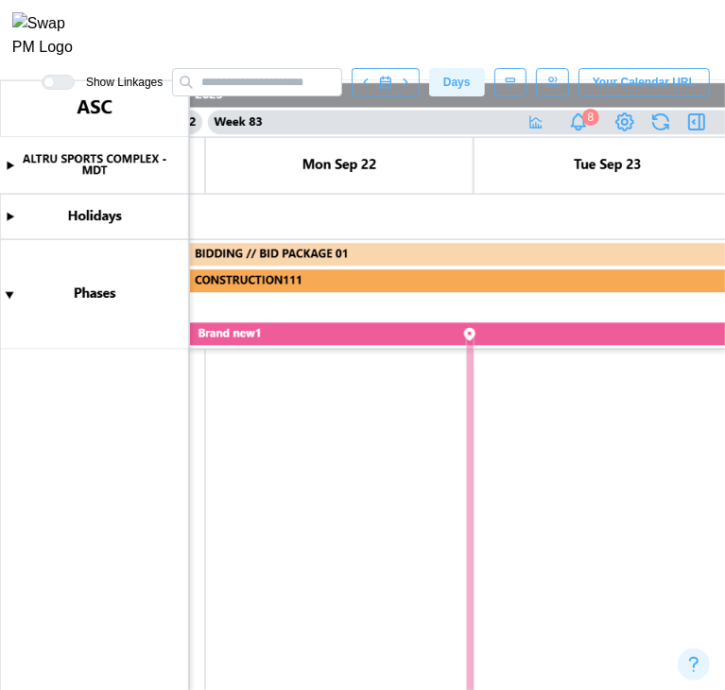
scroll to position [1286, 0]
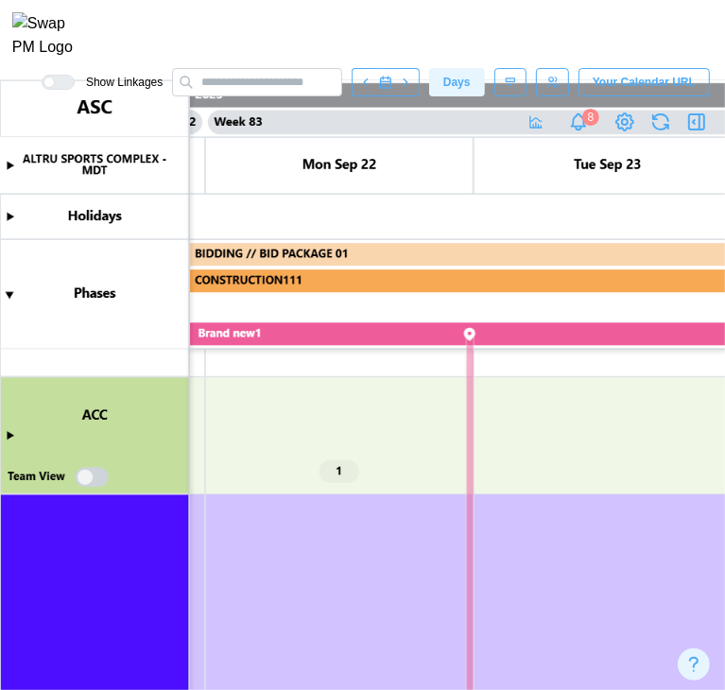
click at [9, 437] on canvas at bounding box center [362, 385] width 725 height 610
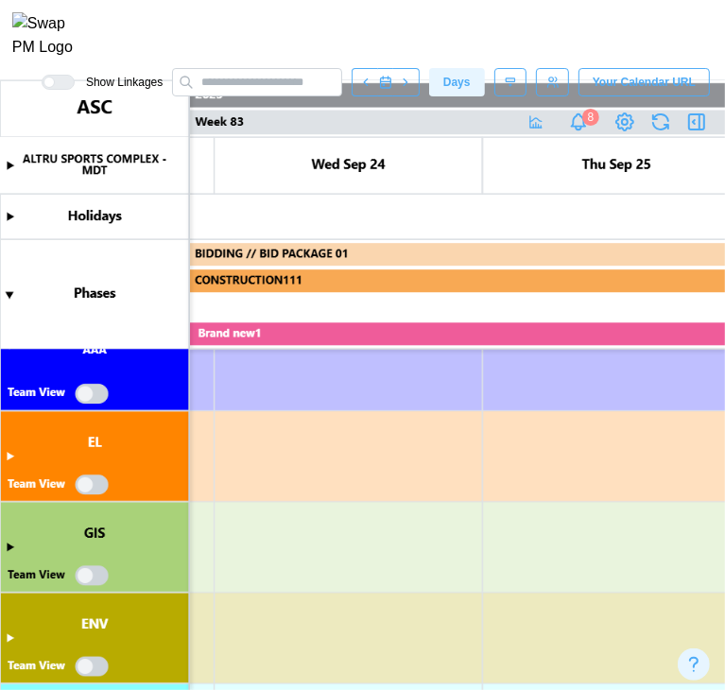
scroll to position [2864, 0]
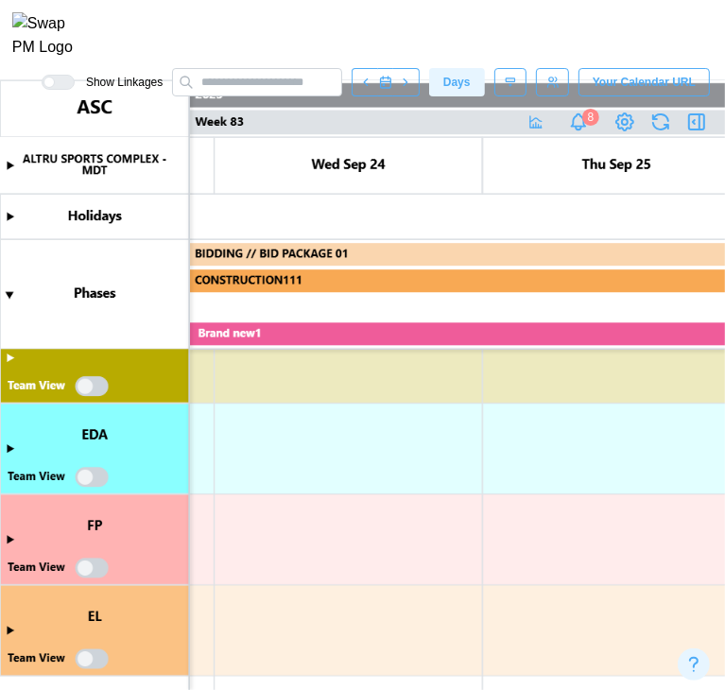
click at [12, 443] on canvas at bounding box center [362, 385] width 725 height 610
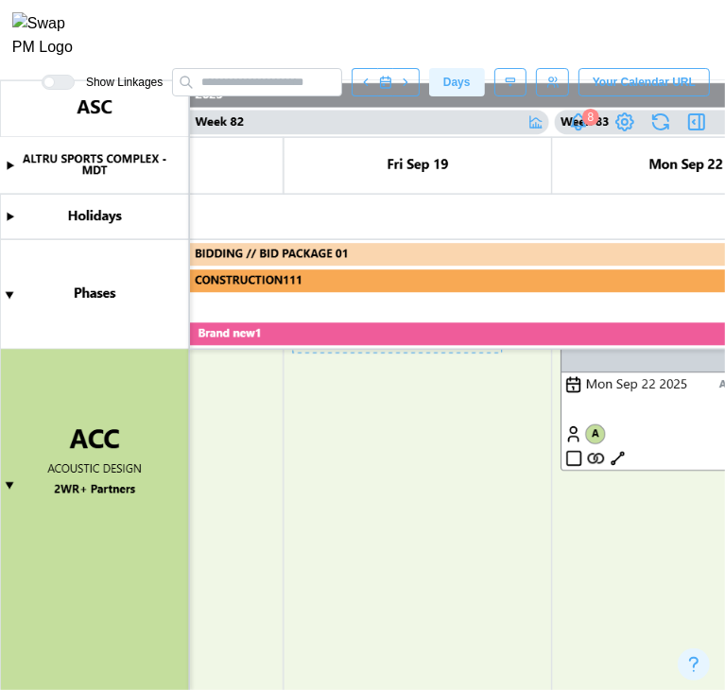
scroll to position [1363, 0]
